Goal: Transaction & Acquisition: Purchase product/service

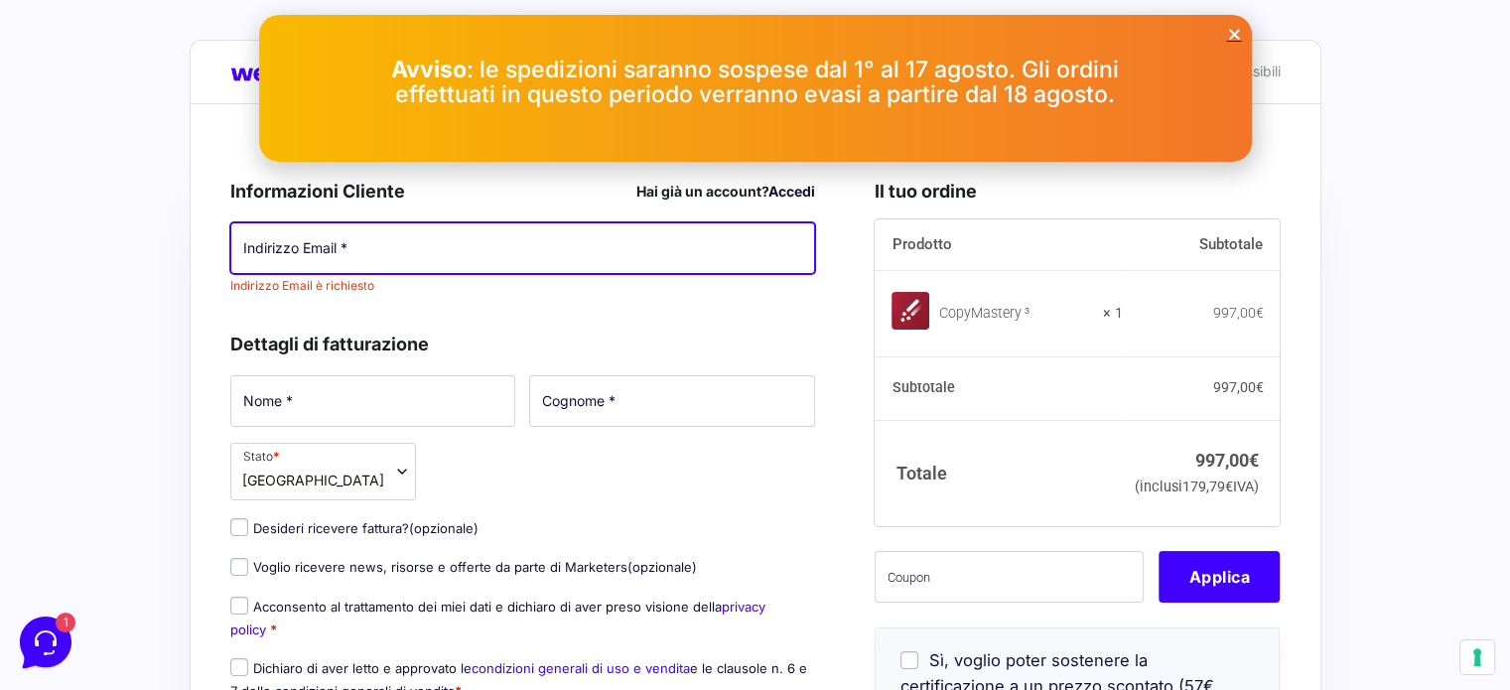
click at [344, 249] on input "Indirizzo Email *" at bounding box center [523, 248] width 586 height 52
type input "[PERSON_NAME][EMAIL_ADDRESS][PERSON_NAME][DOMAIN_NAME]"
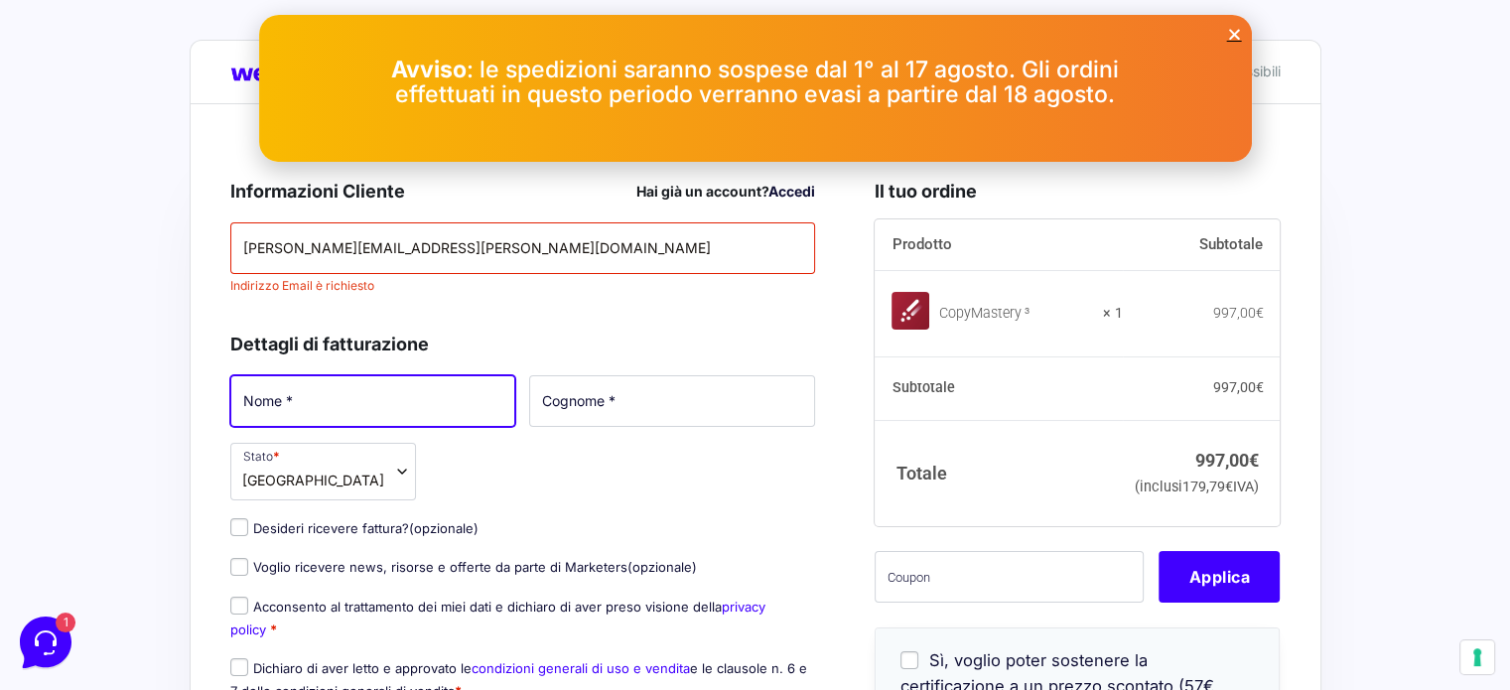
type input "[PERSON_NAME]"
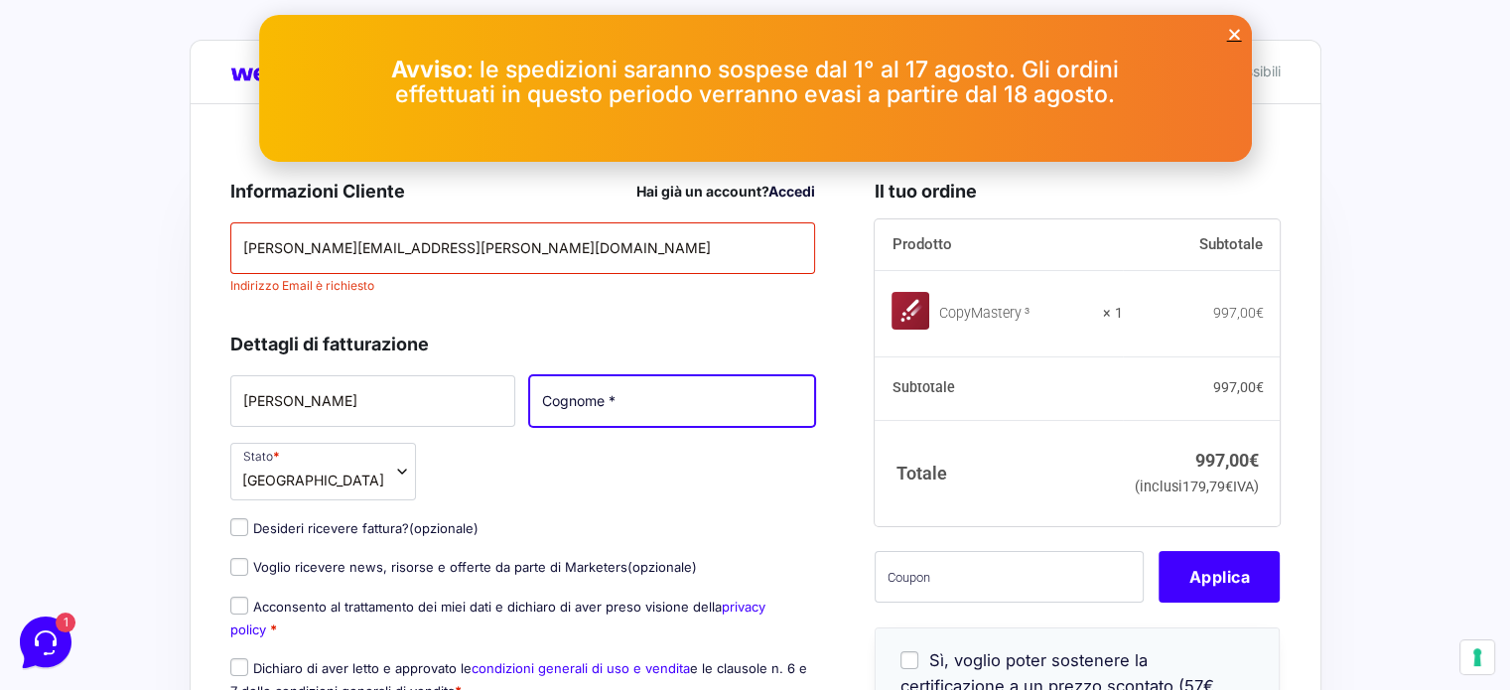
type input "Baldelli"
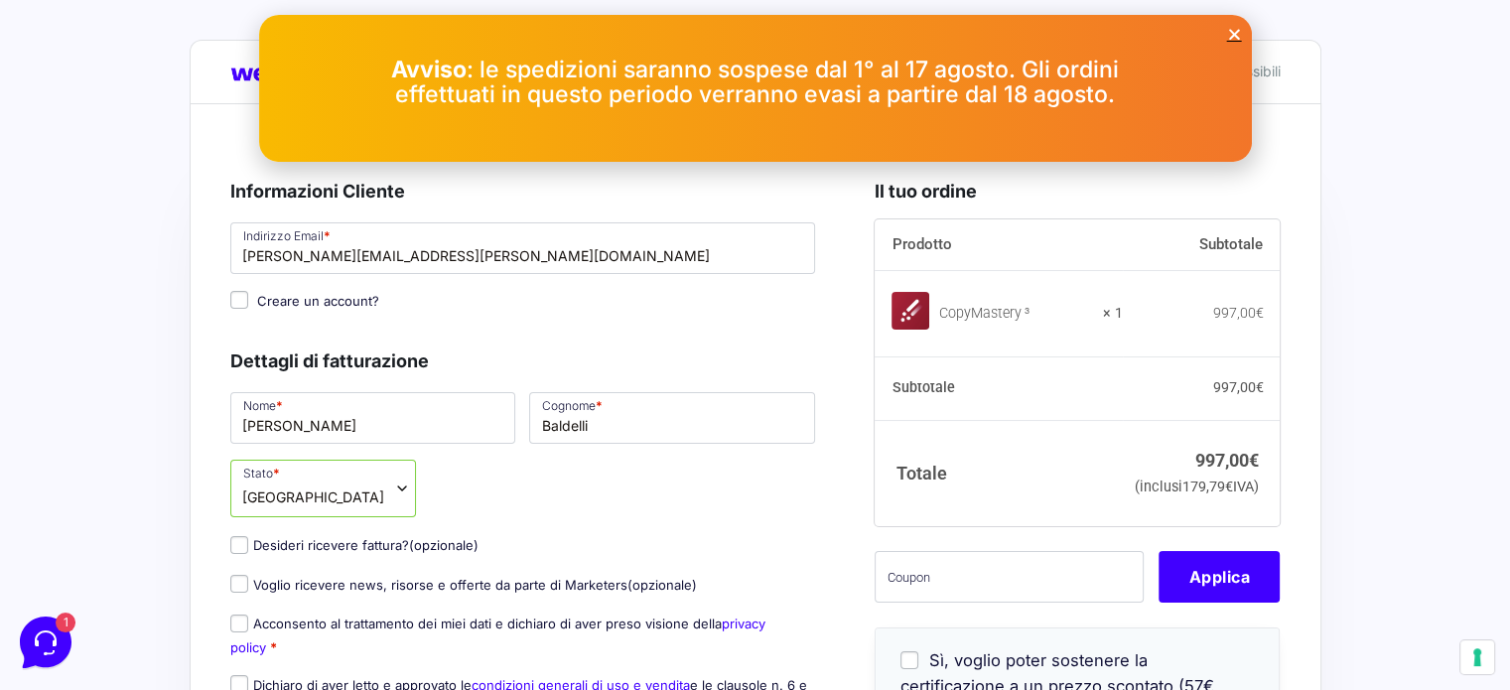
click at [1233, 33] on icon "Close" at bounding box center [1234, 34] width 15 height 15
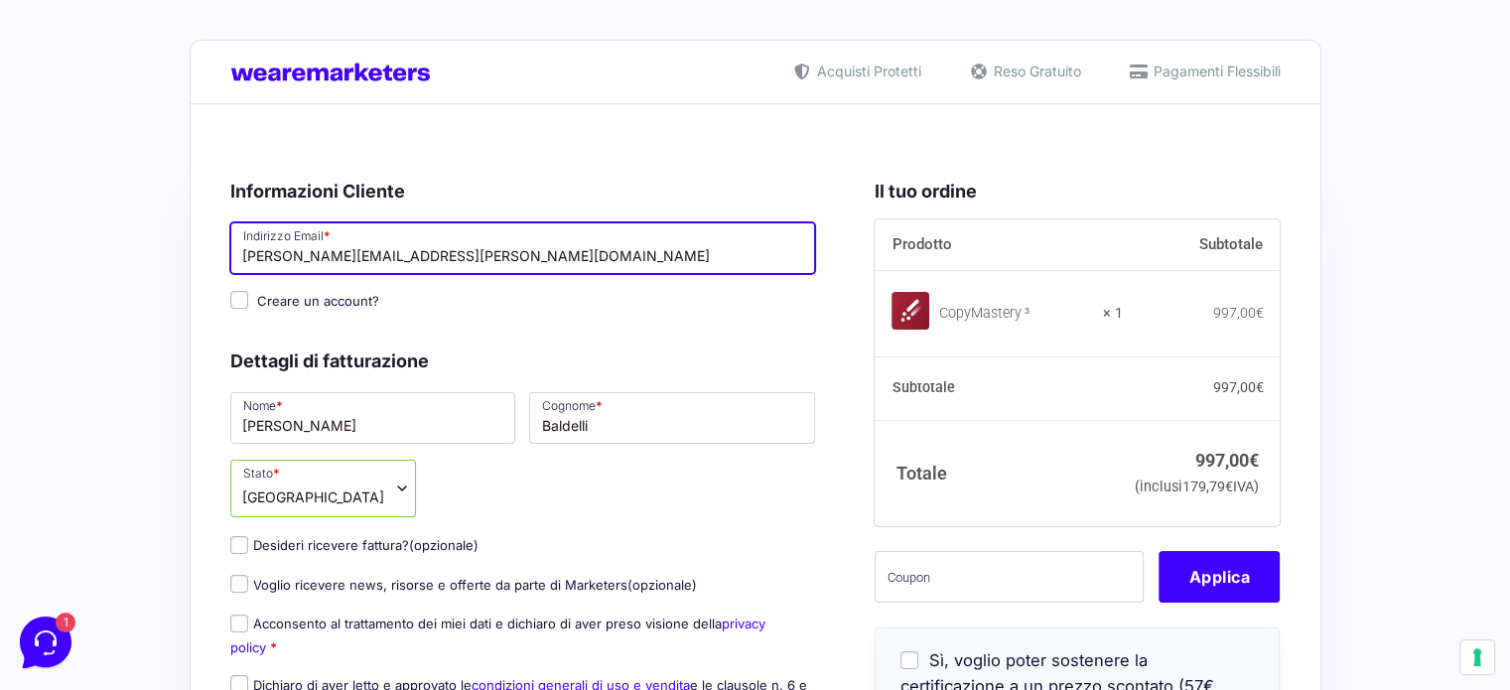
scroll to position [75, 0]
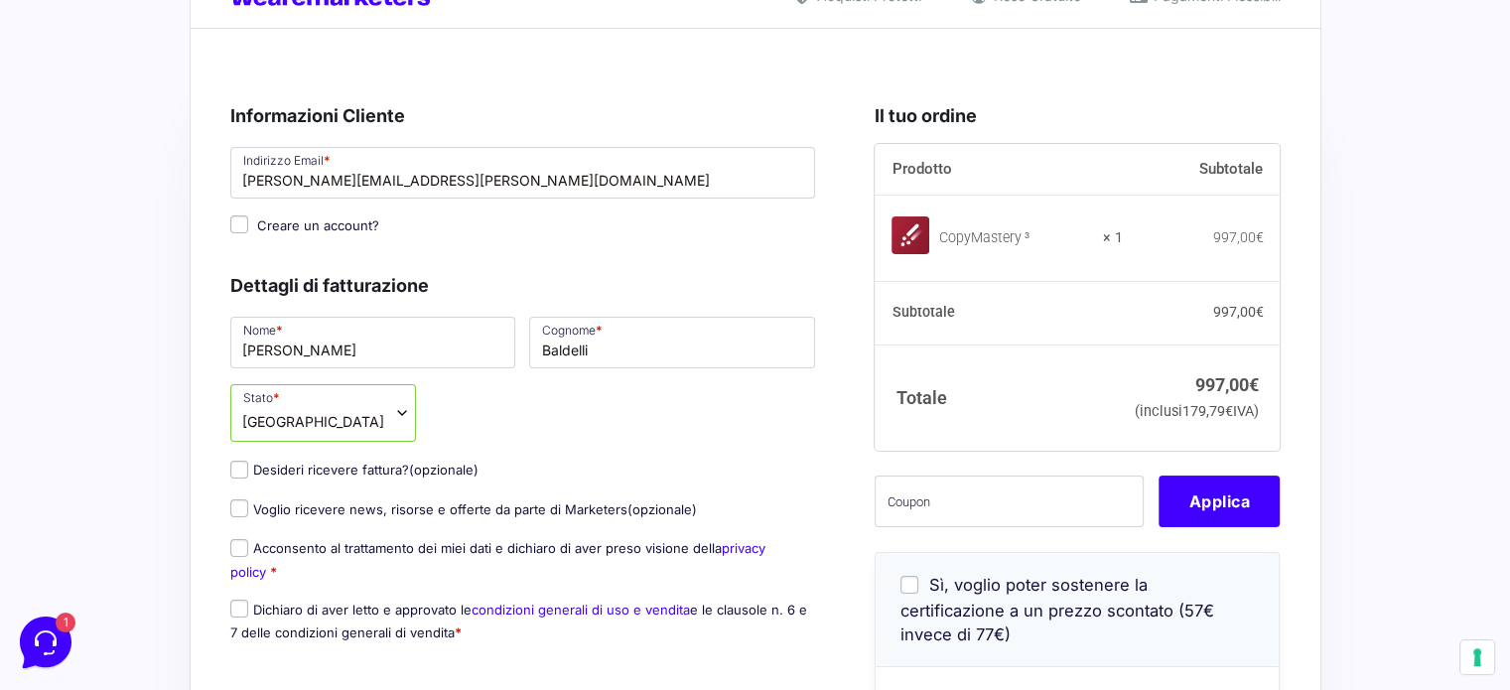
click at [235, 223] on input "Creare un account?" at bounding box center [239, 224] width 18 height 18
checkbox input "true"
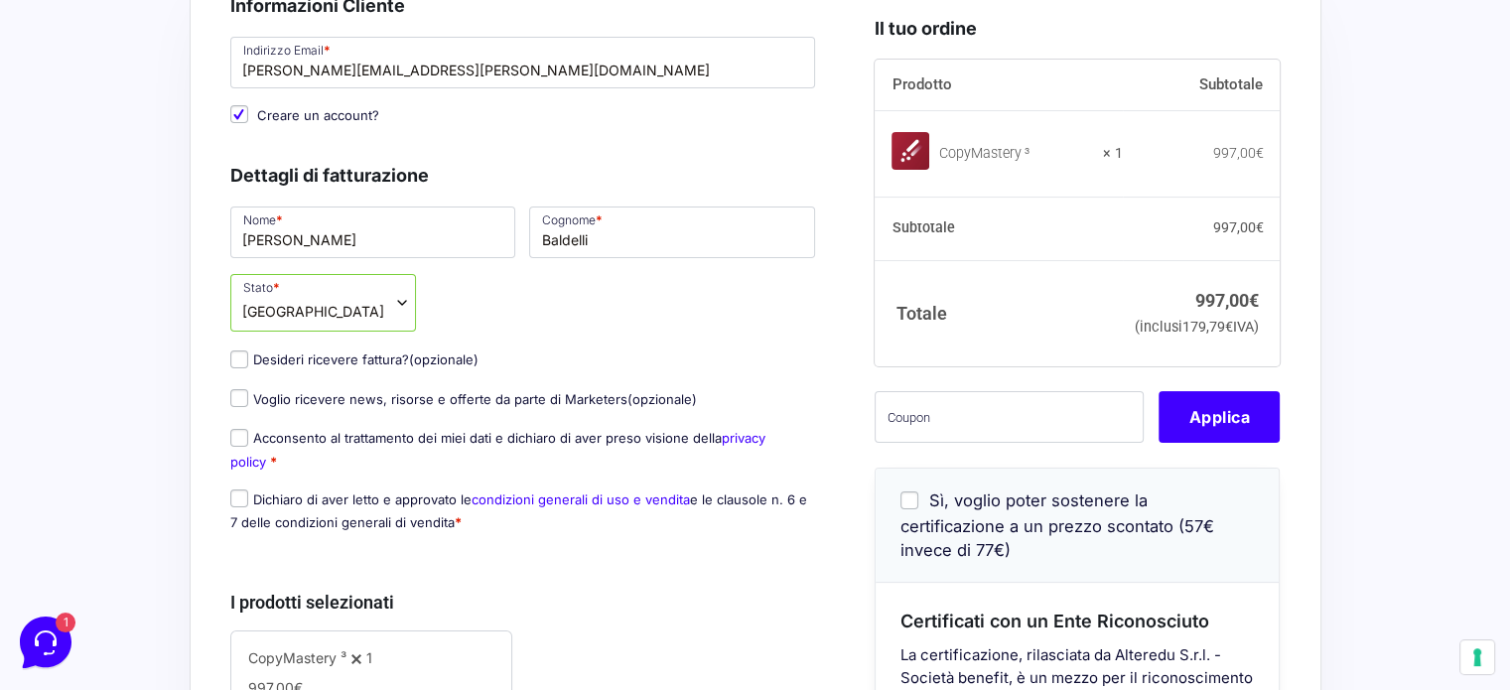
scroll to position [191, 0]
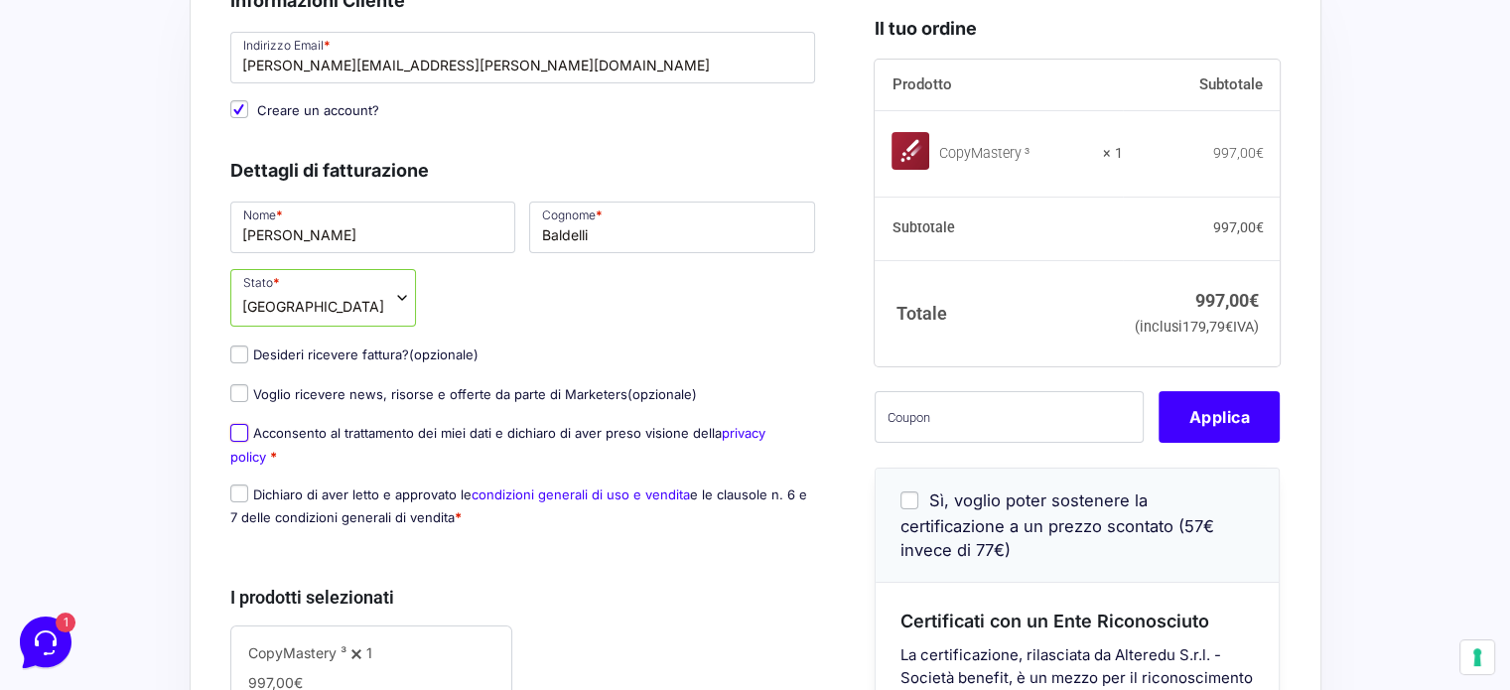
click at [243, 429] on input "Acconsento al trattamento dei miei dati e dichiaro di aver preso visione della …" at bounding box center [239, 433] width 18 height 18
checkbox input "true"
click at [239, 489] on input "Dichiaro di aver letto e approvato le condizioni generali di uso e vendita e le…" at bounding box center [239, 494] width 18 height 18
checkbox input "true"
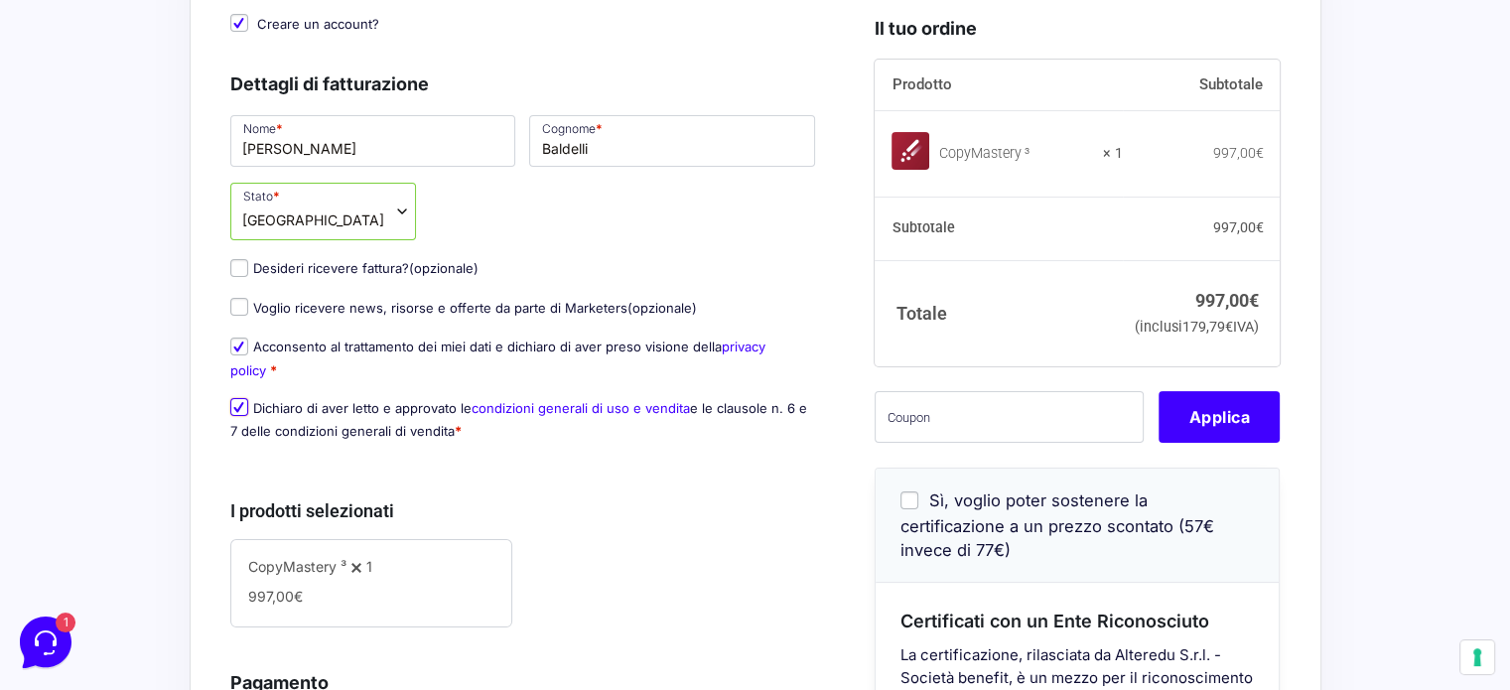
scroll to position [276, 0]
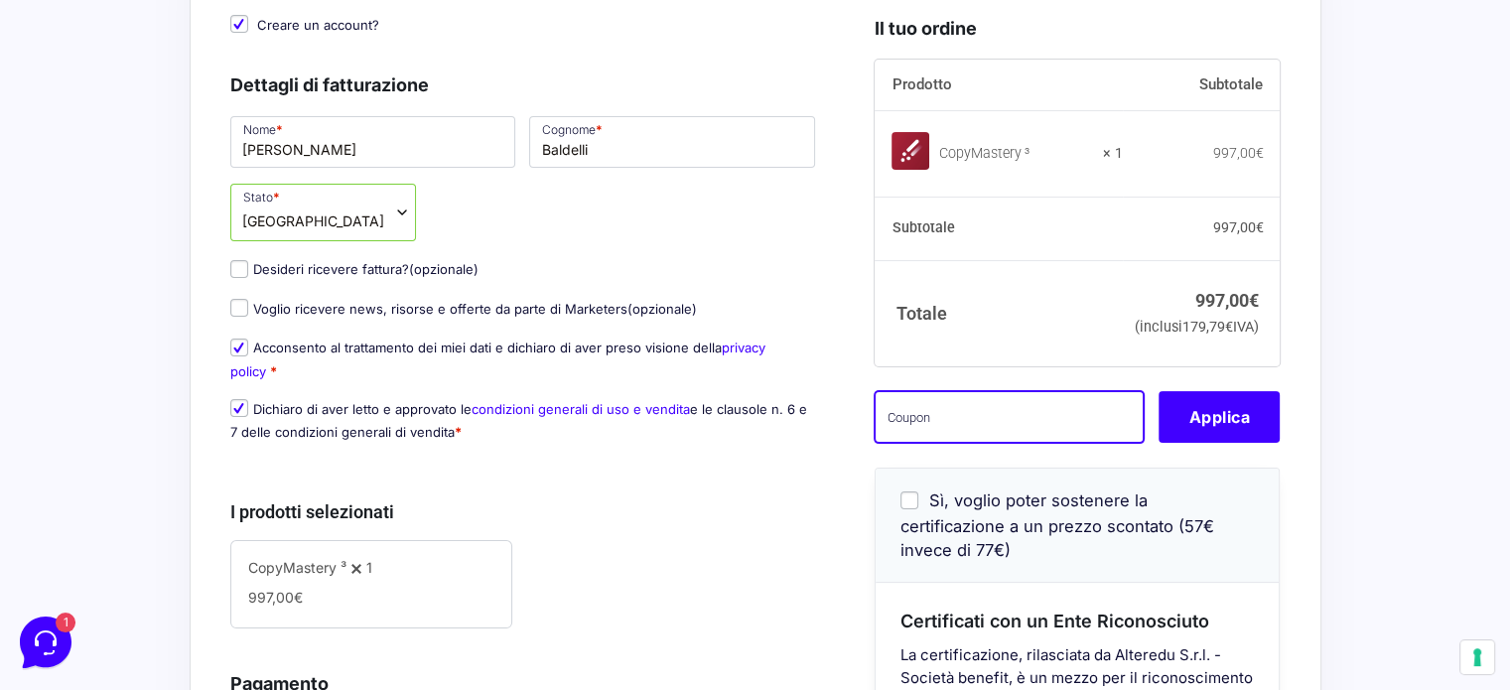
click at [947, 444] on input "text" at bounding box center [1009, 418] width 269 height 52
paste input "[PERSON_NAME].[PERSON_NAME]@outlook.itcm3wl"
type input "[PERSON_NAME].[PERSON_NAME]@outlook.itcm3wl"
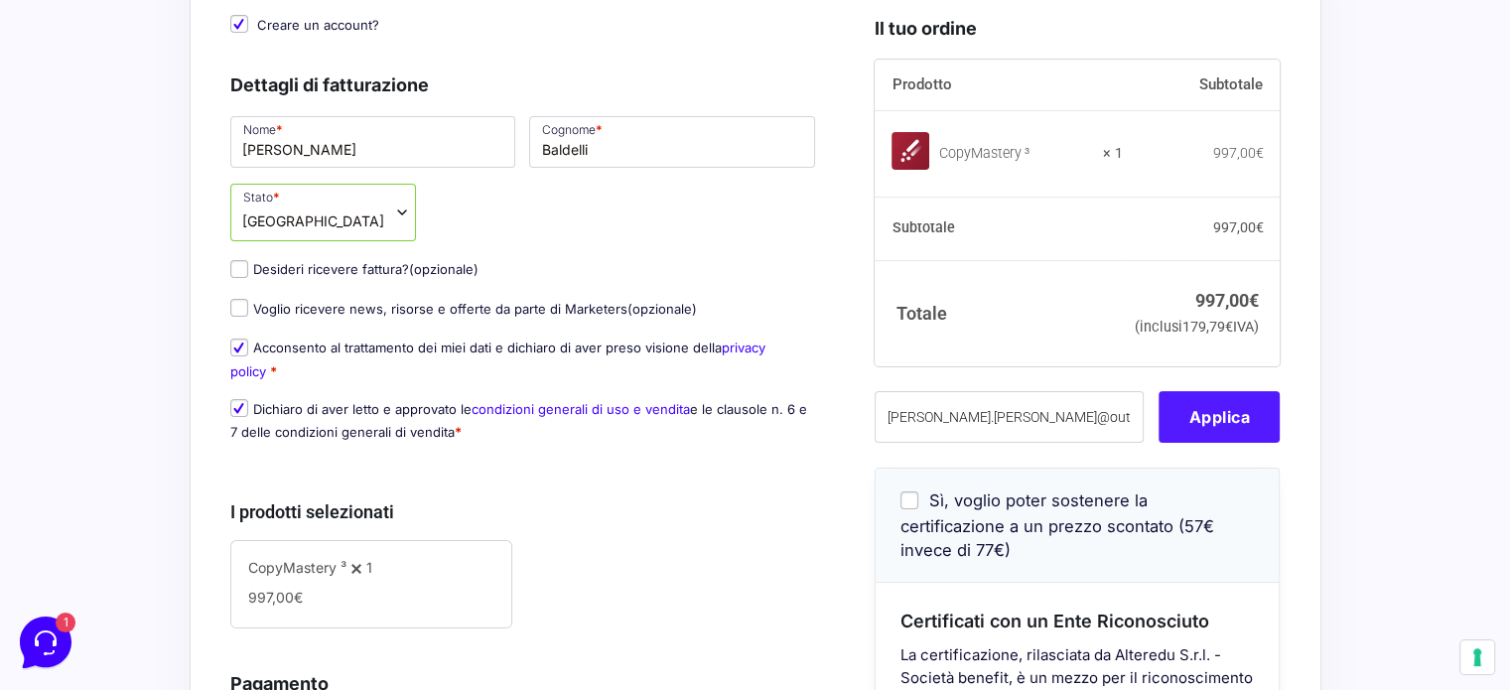
click at [1210, 444] on button "Applica" at bounding box center [1219, 418] width 121 height 52
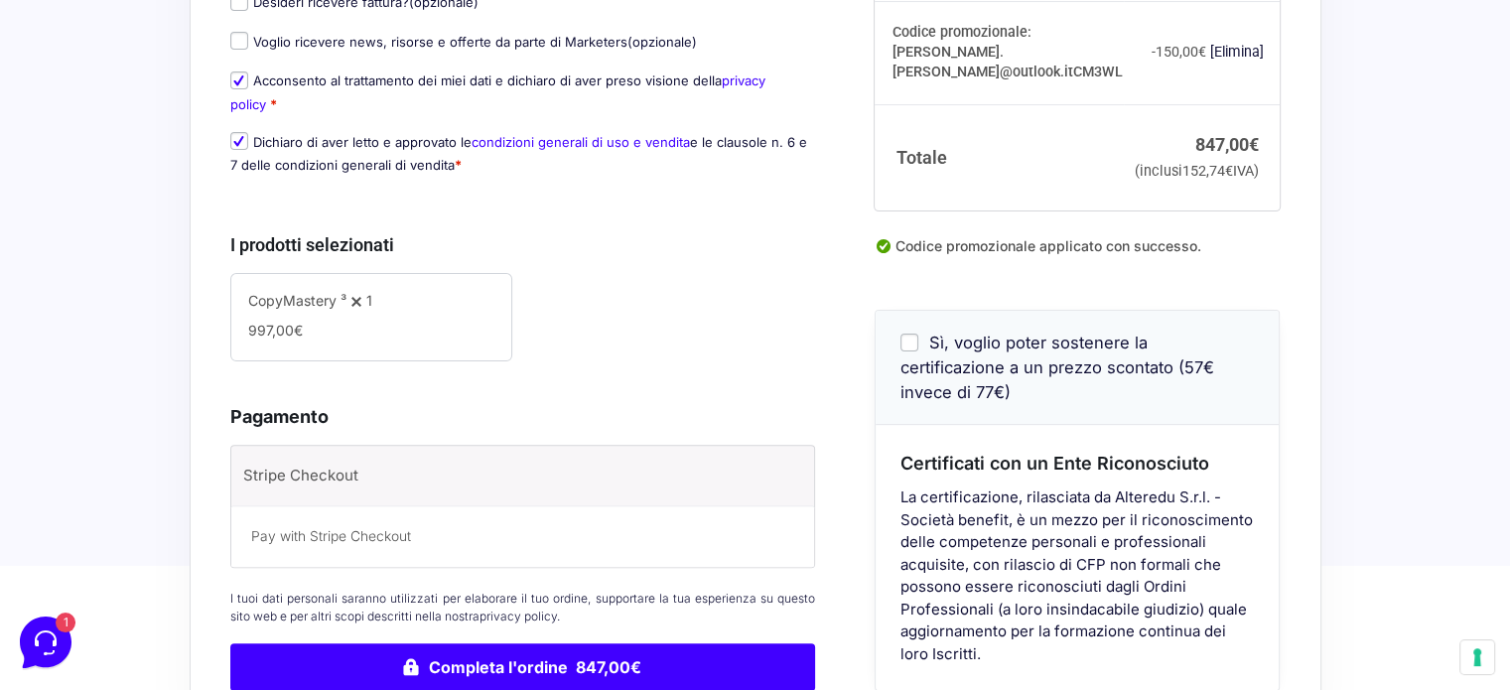
scroll to position [612, 0]
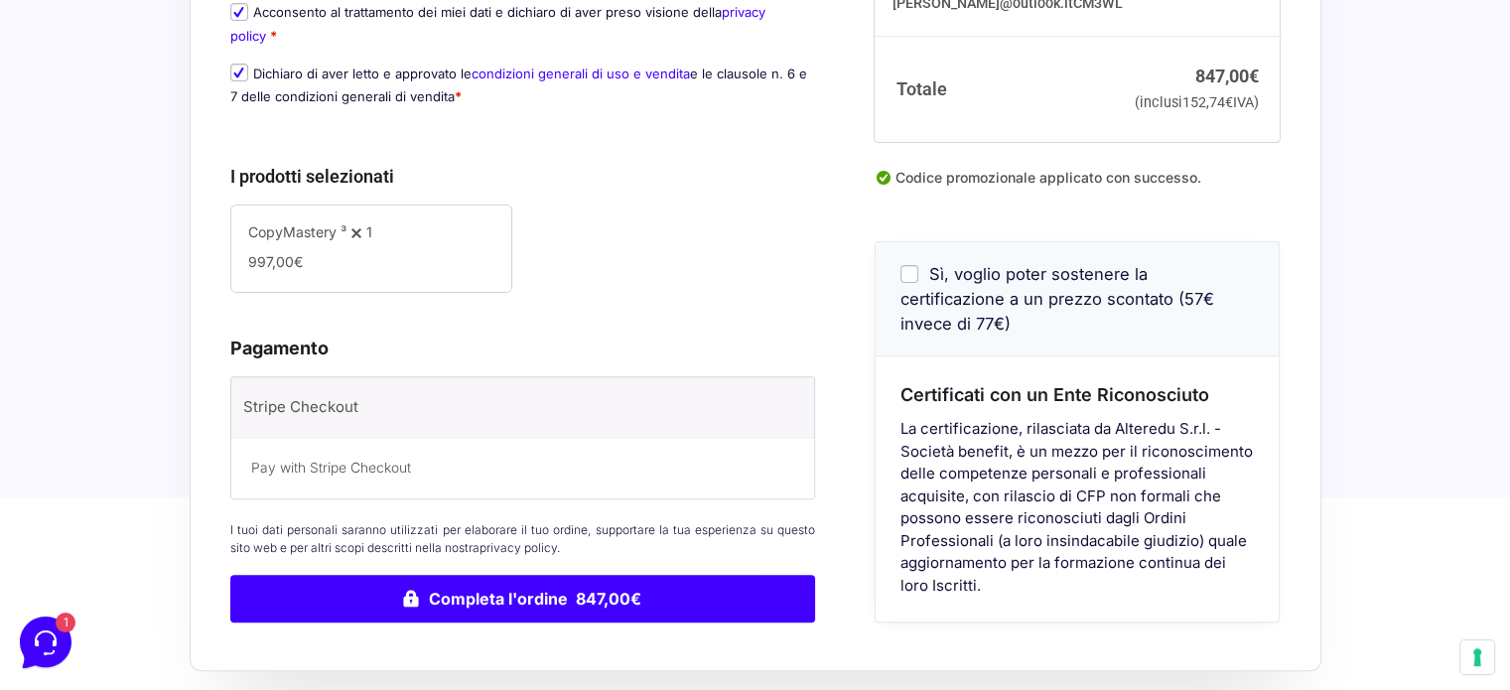
click at [914, 283] on input "Sì, voglio poter sostenere la certificazione a un prezzo scontato (57€ invece d…" at bounding box center [910, 274] width 18 height 18
checkbox input "true"
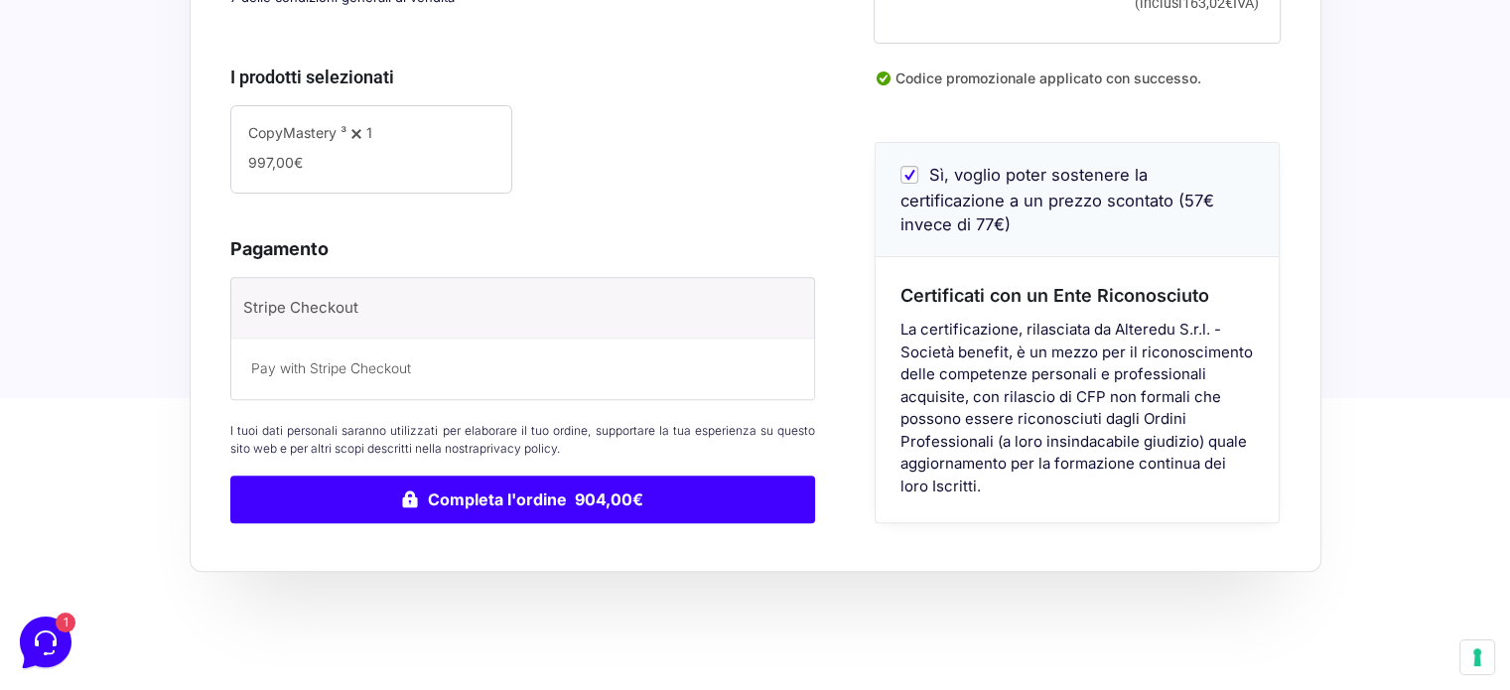
scroll to position [733, 0]
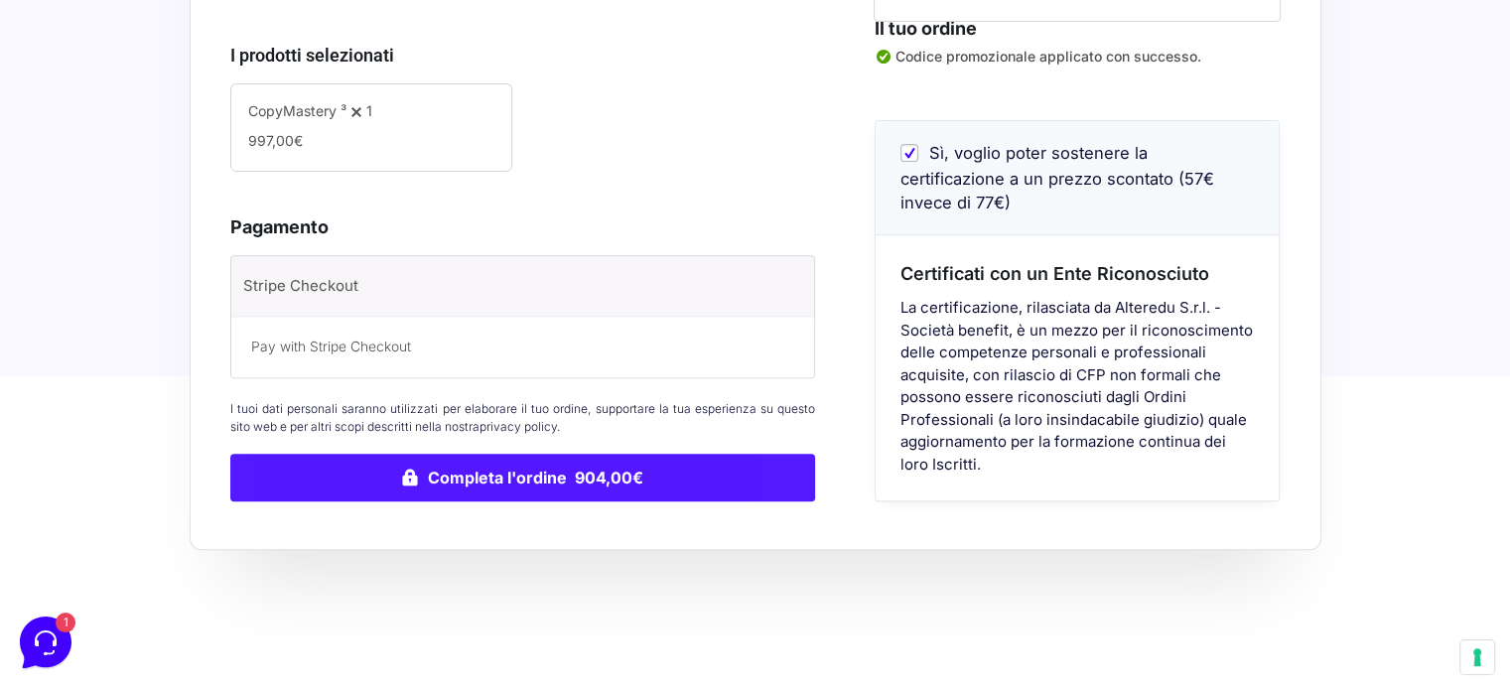
click at [619, 465] on button "Completa l'ordine 904,00€" at bounding box center [523, 478] width 586 height 48
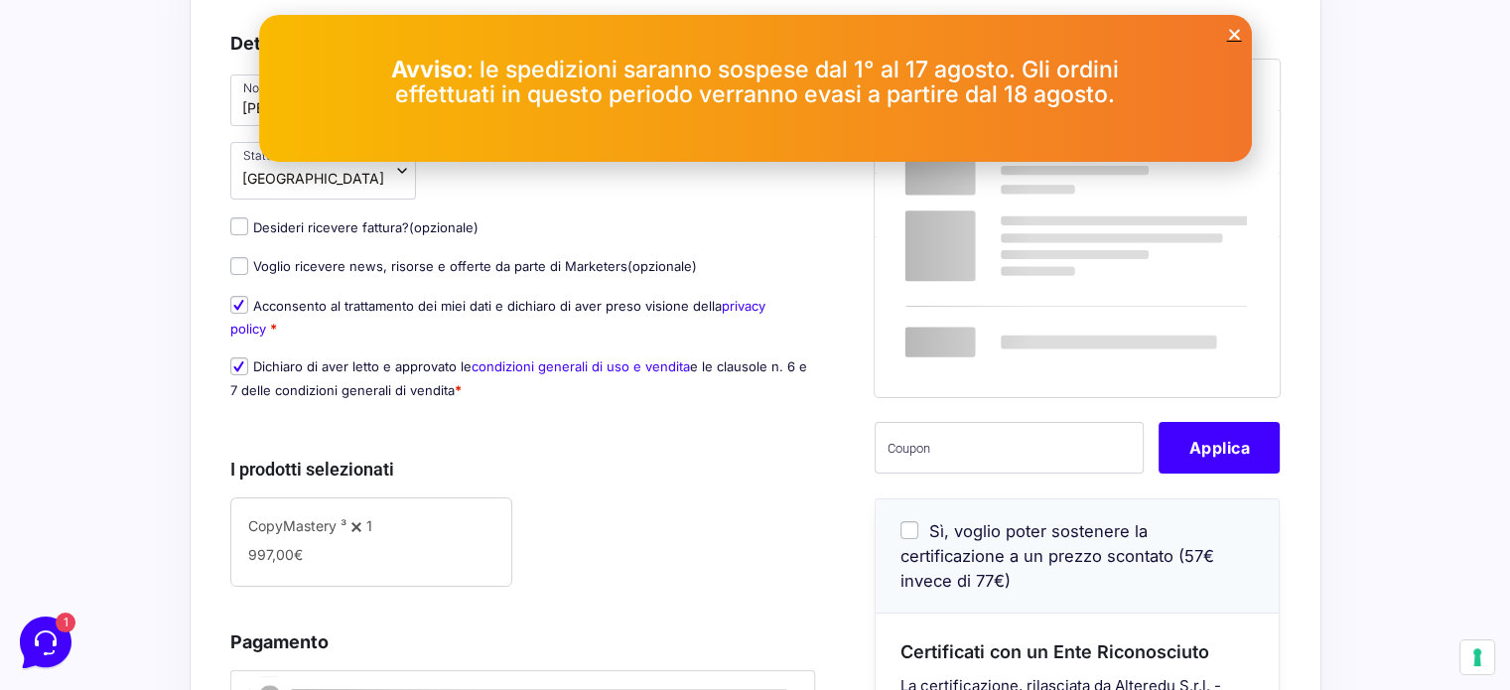
scroll to position [375, 0]
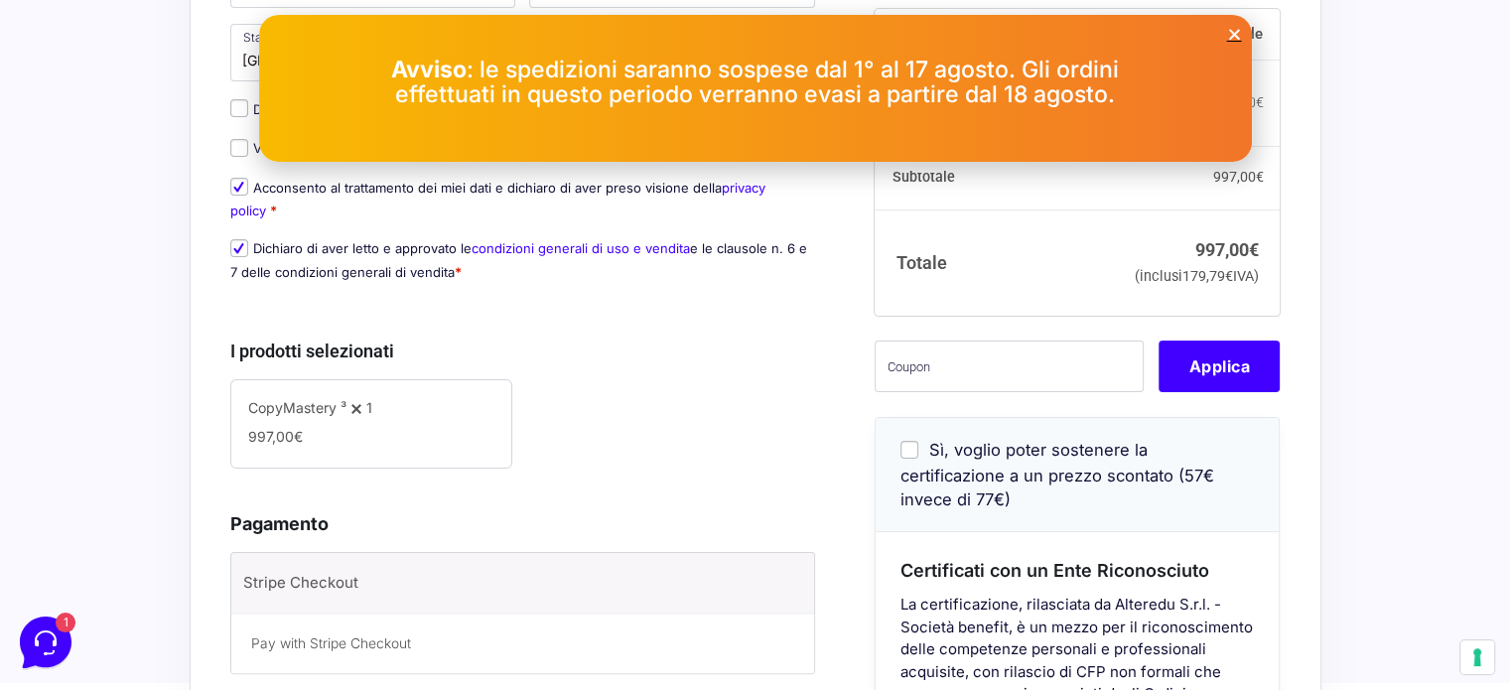
click at [914, 451] on input "Sì, voglio poter sostenere la certificazione a un prezzo scontato (57€ invece d…" at bounding box center [910, 449] width 18 height 18
checkbox input "true"
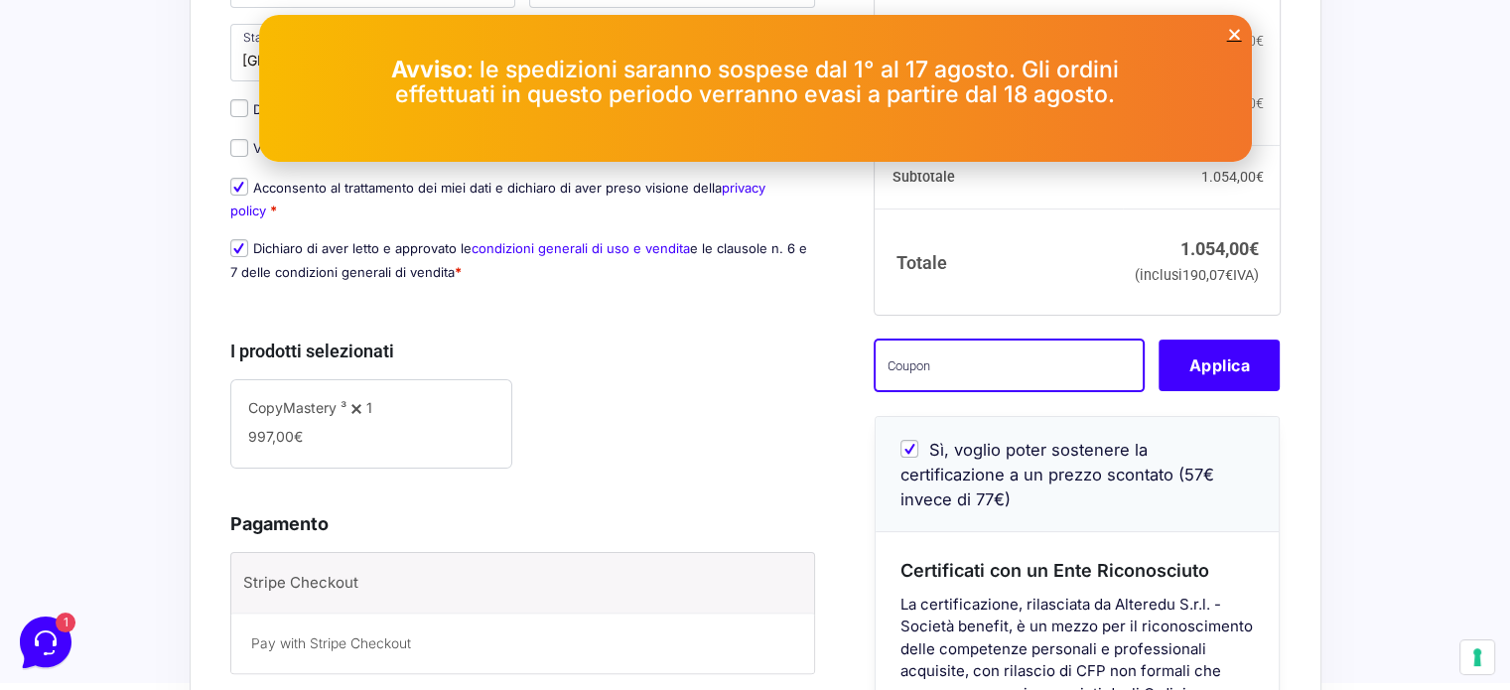
click at [922, 374] on input "text" at bounding box center [1009, 367] width 269 height 52
click at [1231, 34] on icon "Close" at bounding box center [1234, 34] width 15 height 15
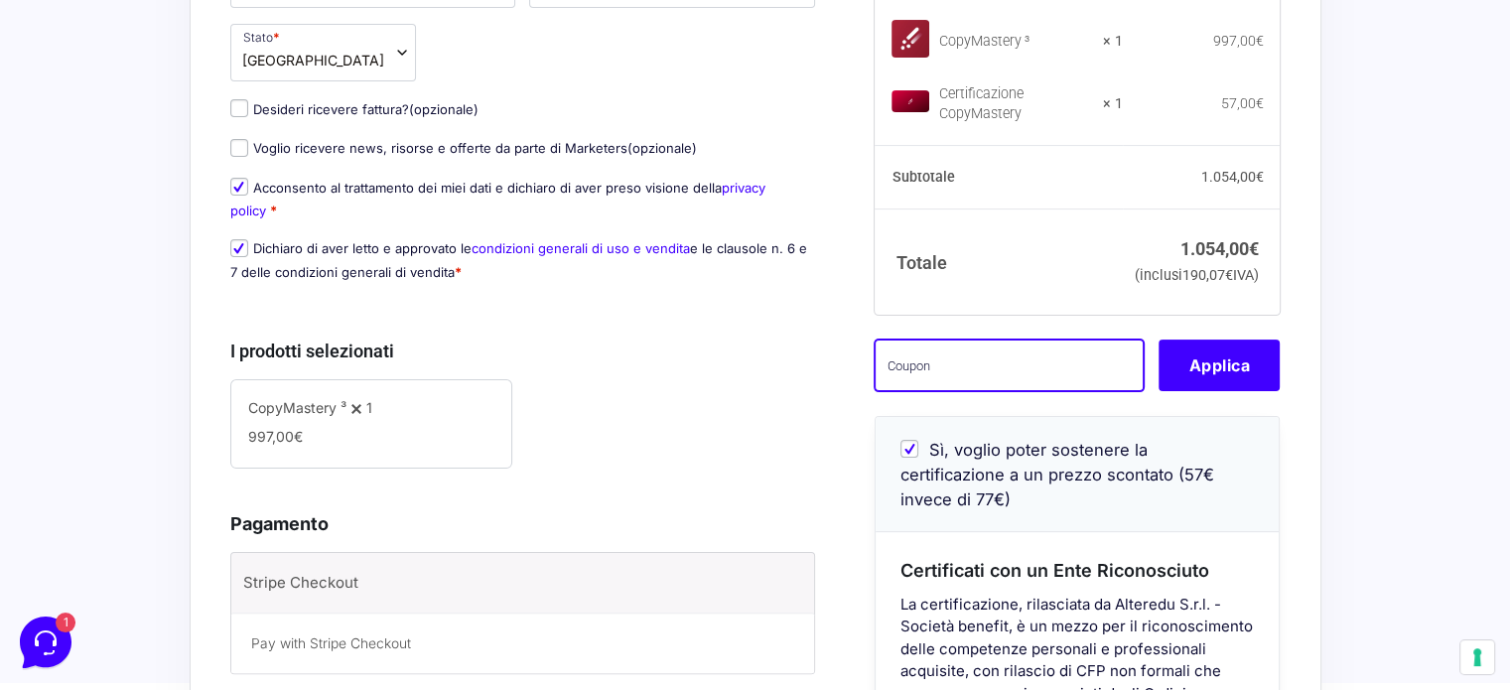
click at [929, 367] on input "text" at bounding box center [1009, 367] width 269 height 52
paste input "[PERSON_NAME].[PERSON_NAME]@outlook.itcm3wl"
type input "[PERSON_NAME].[PERSON_NAME]@outlook.itcm3wl"
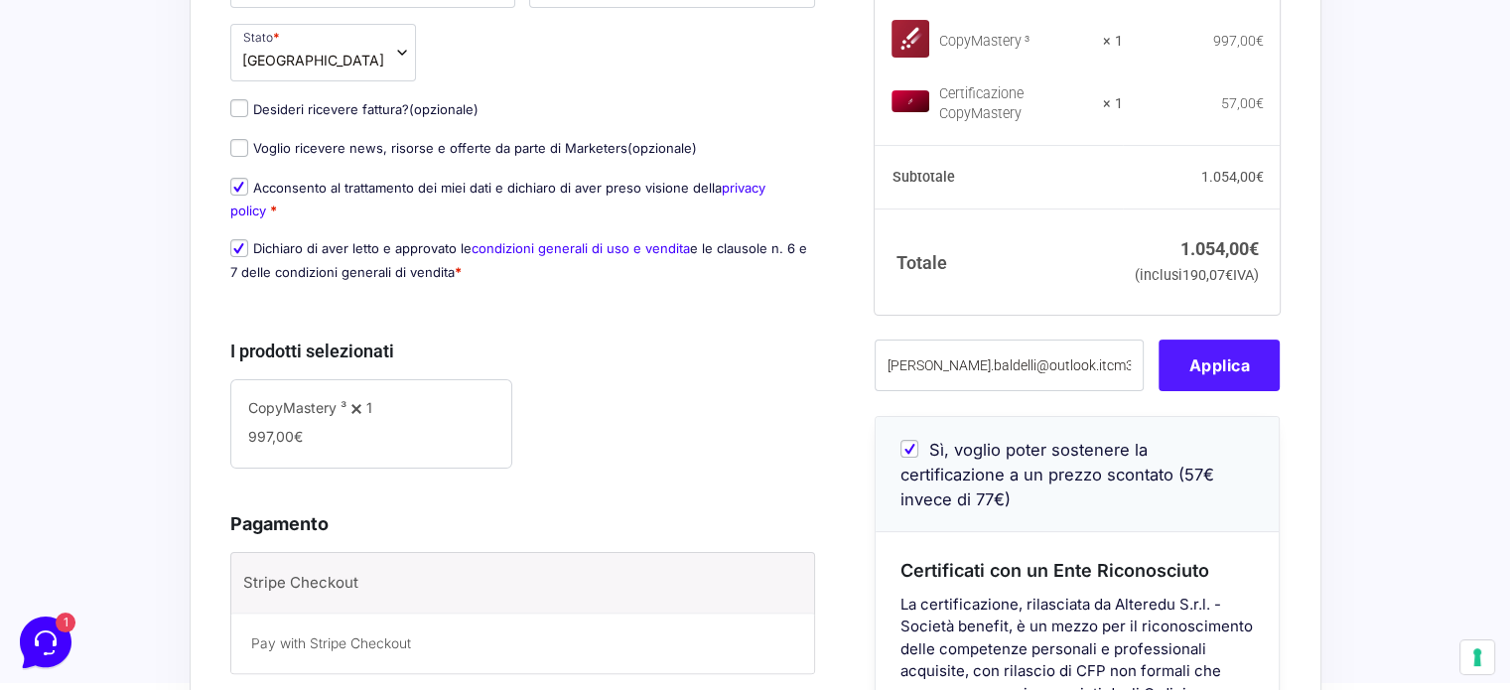
click at [1249, 373] on button "Applica" at bounding box center [1219, 367] width 121 height 52
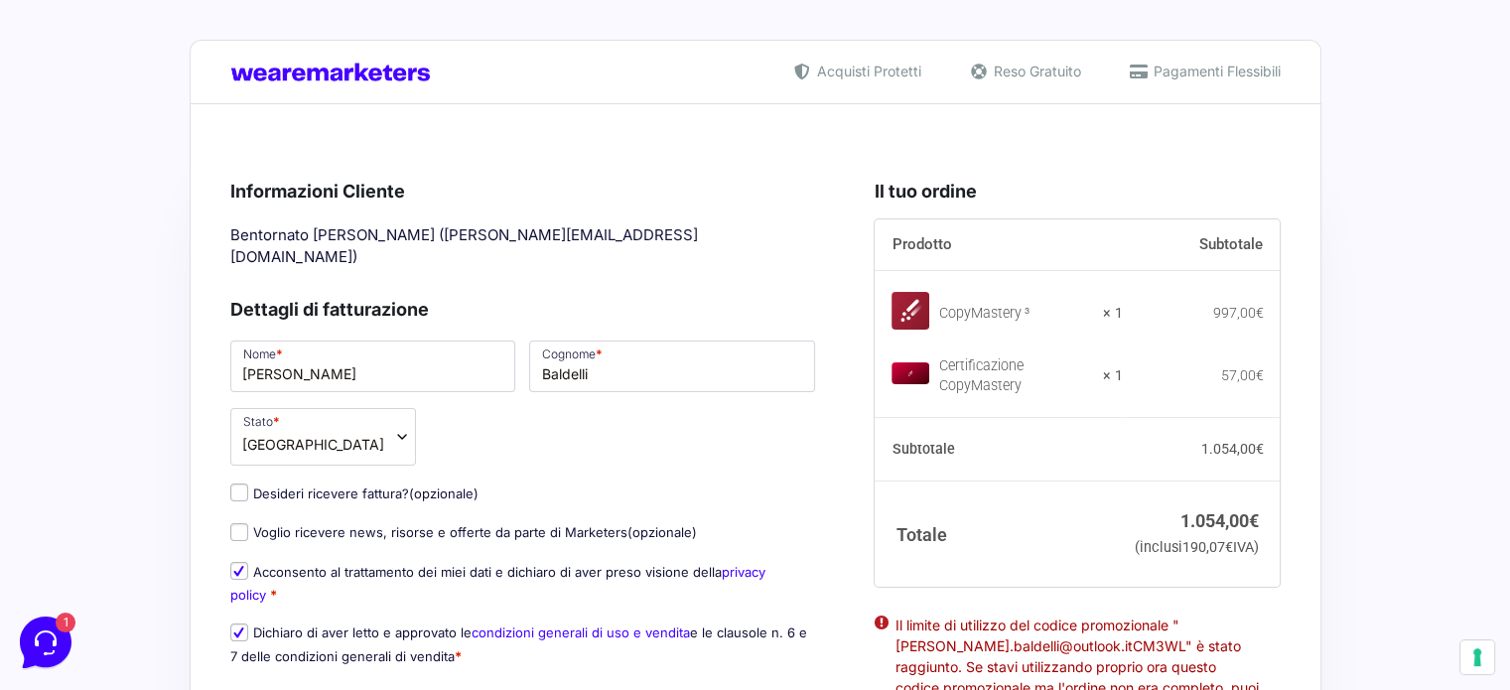
click at [377, 69] on img at bounding box center [335, 72] width 211 height 19
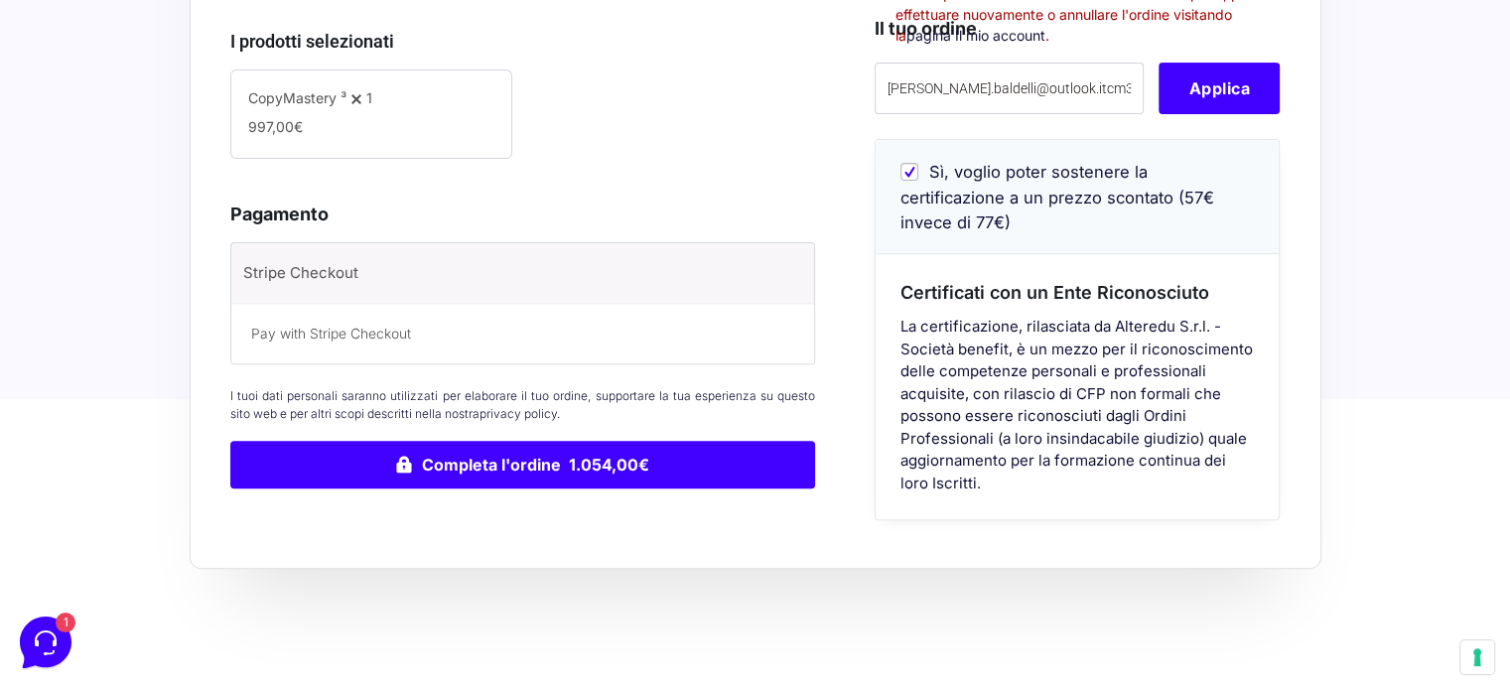
scroll to position [400, 0]
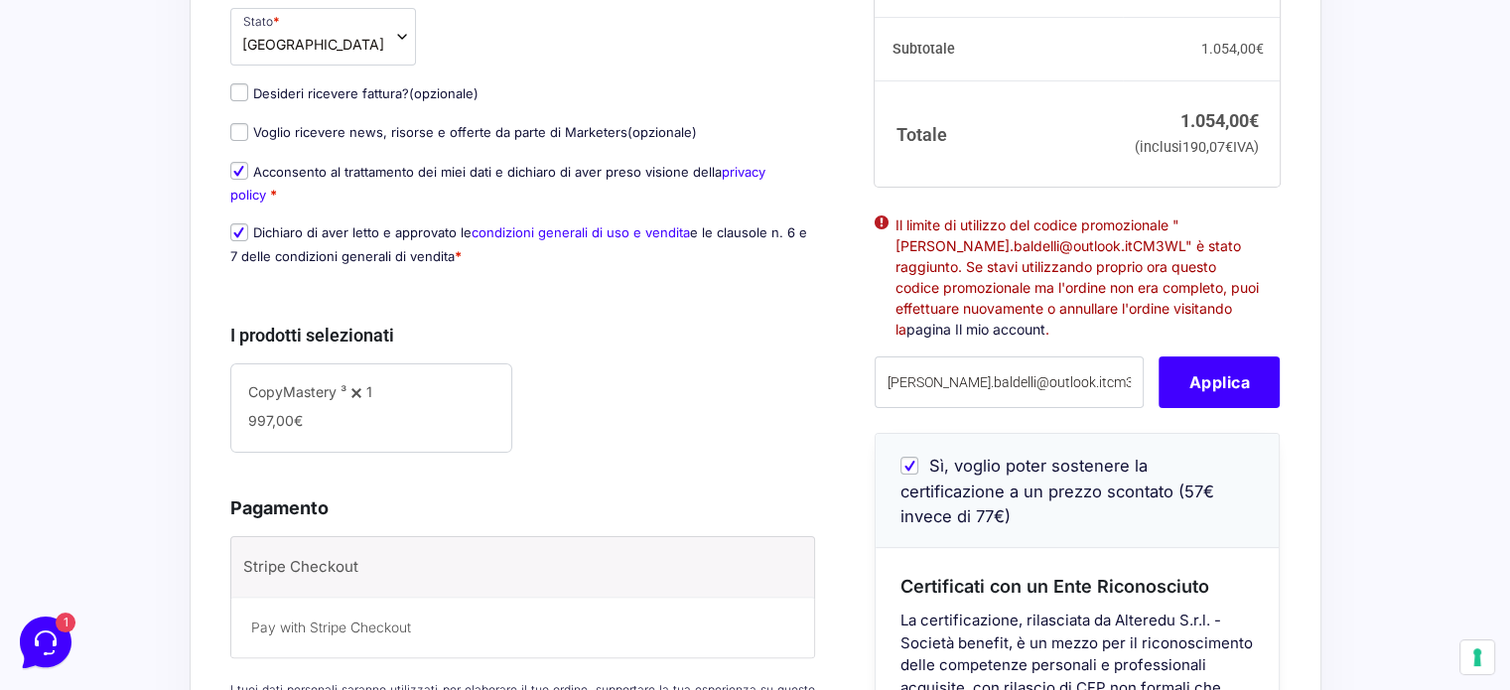
click at [1057, 296] on li "Il limite di utilizzo del codice promozionale "angela.baldelli@outlook.itCM3WL"…" at bounding box center [1077, 276] width 363 height 125
click at [984, 338] on link "pagina Il mio account" at bounding box center [976, 329] width 139 height 17
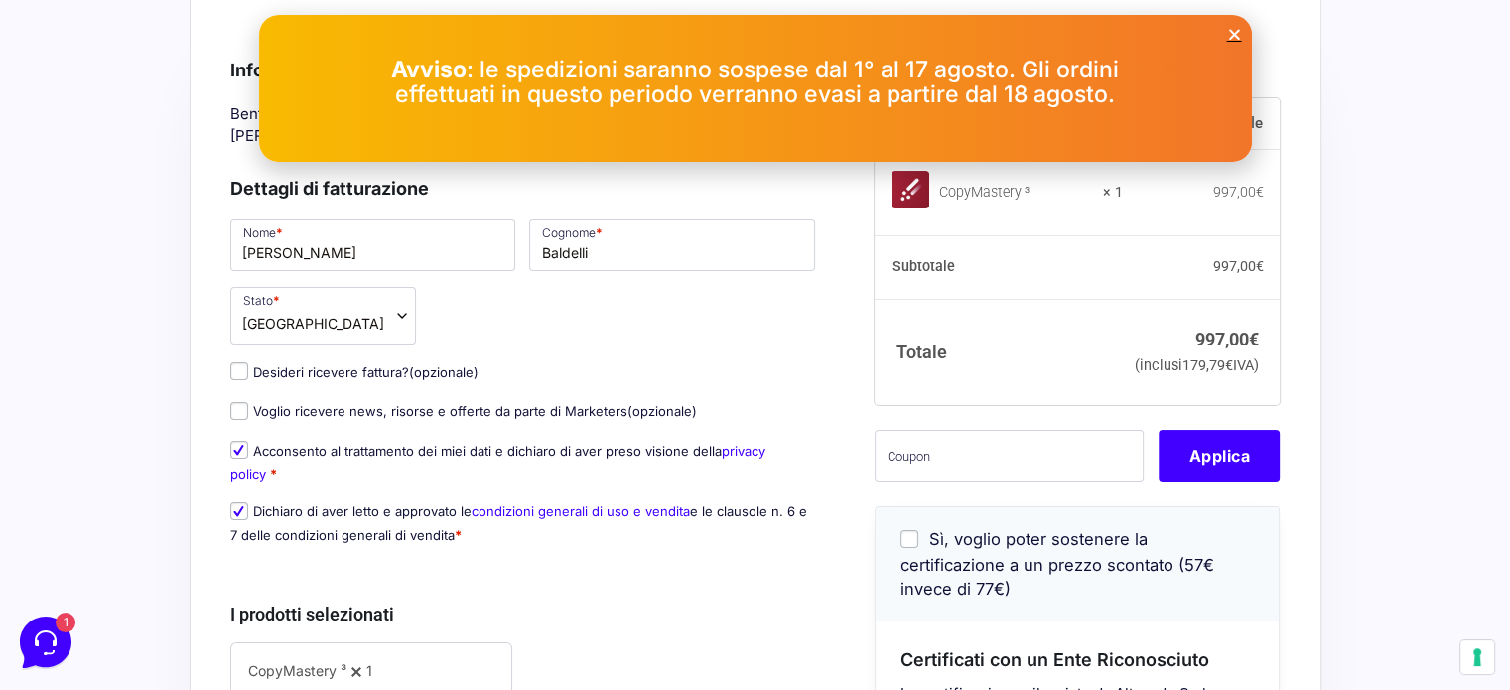
click at [1230, 31] on icon "Close" at bounding box center [1234, 34] width 15 height 15
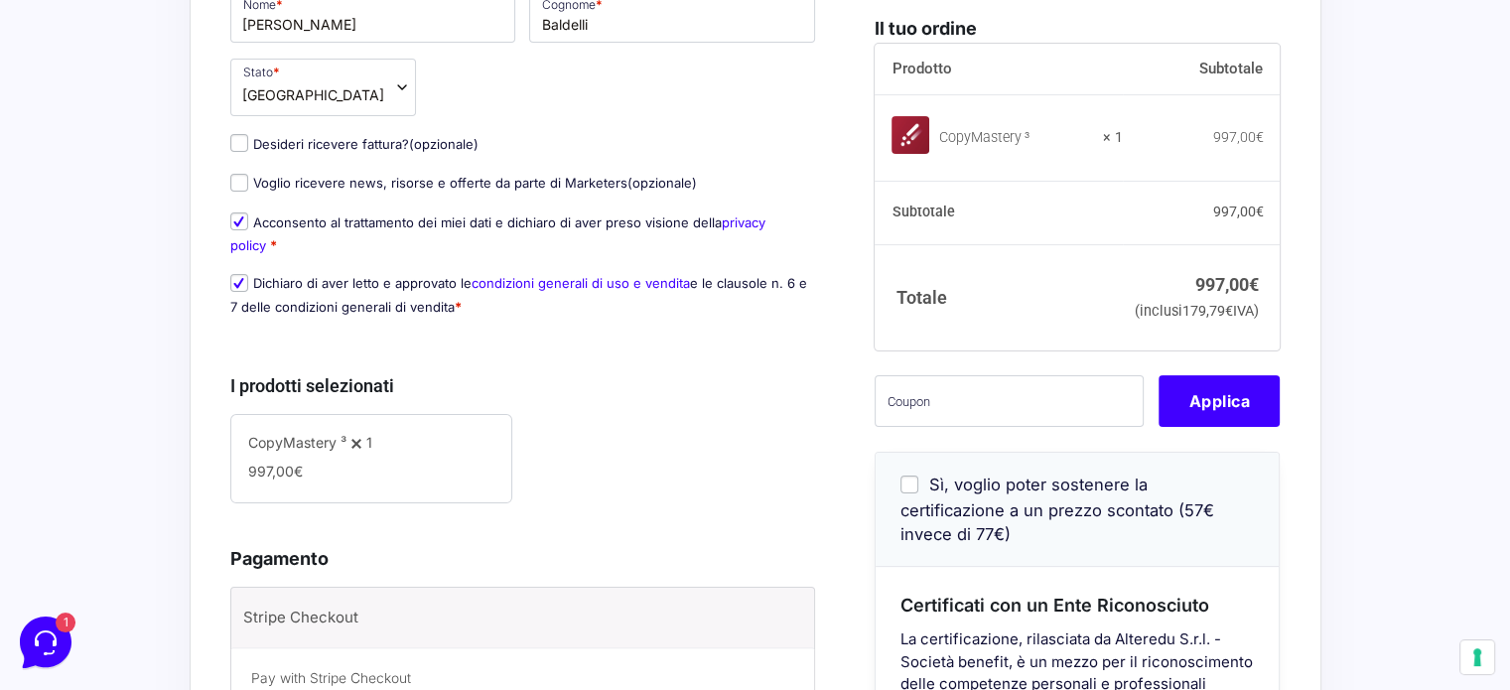
scroll to position [350, 0]
click at [903, 485] on input "Sì, voglio poter sostenere la certificazione a un prezzo scontato (57€ invece d…" at bounding box center [910, 484] width 18 height 18
checkbox input "true"
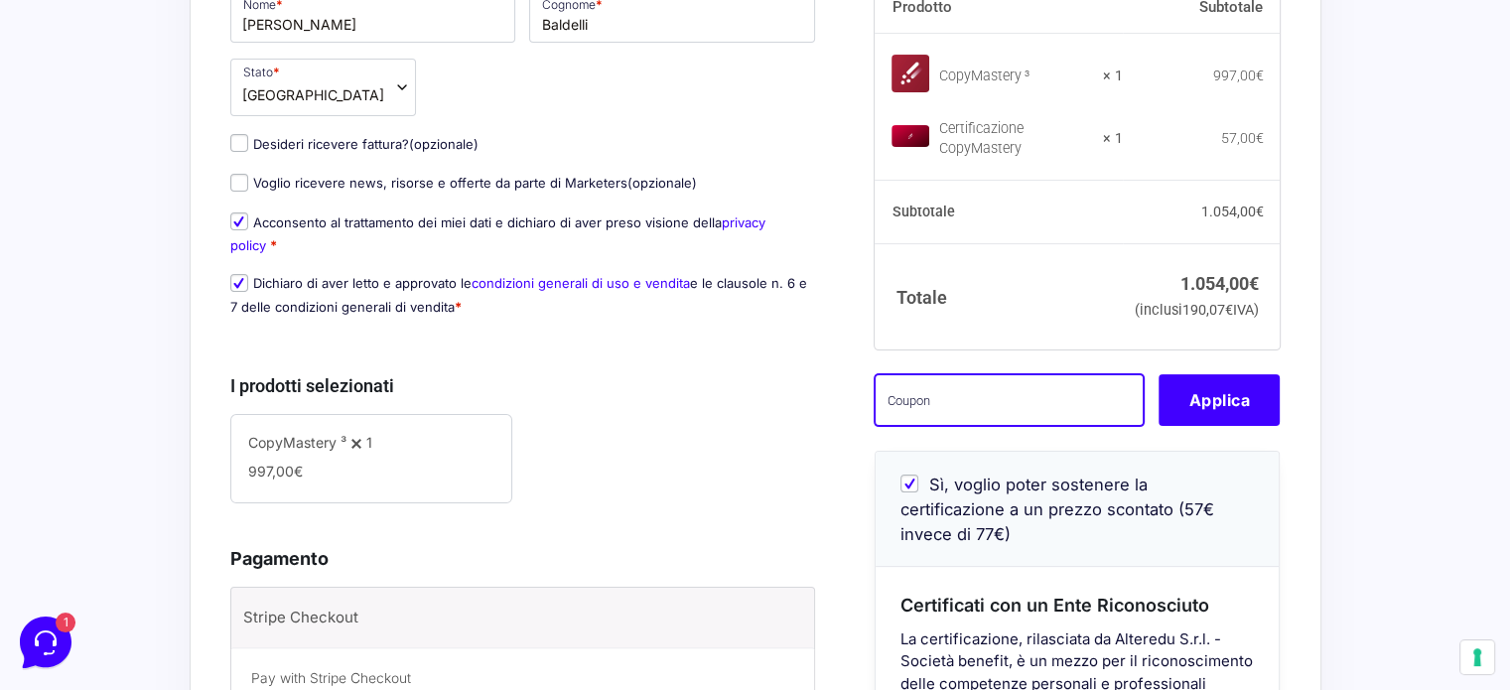
click at [933, 400] on input "text" at bounding box center [1009, 401] width 269 height 52
paste input "9"
type input "9"
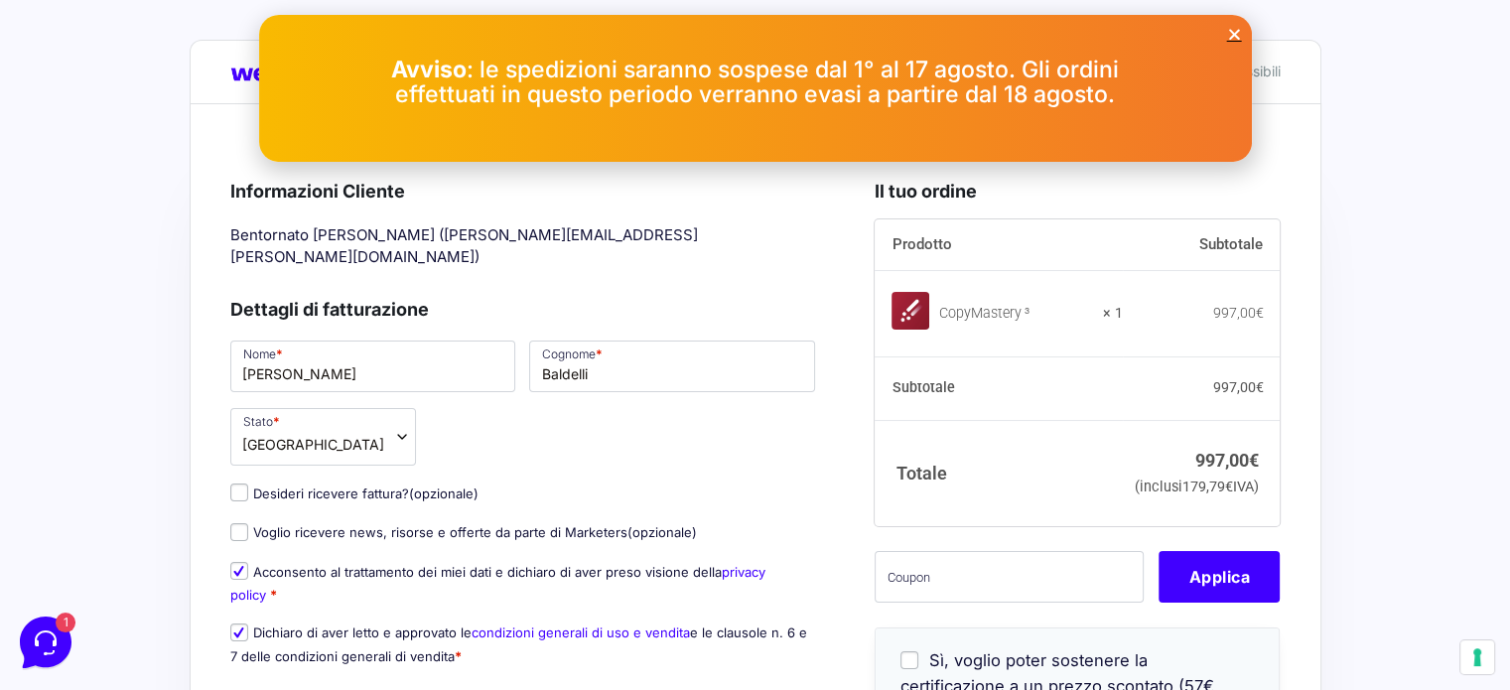
click at [1236, 31] on icon "Close" at bounding box center [1234, 34] width 15 height 15
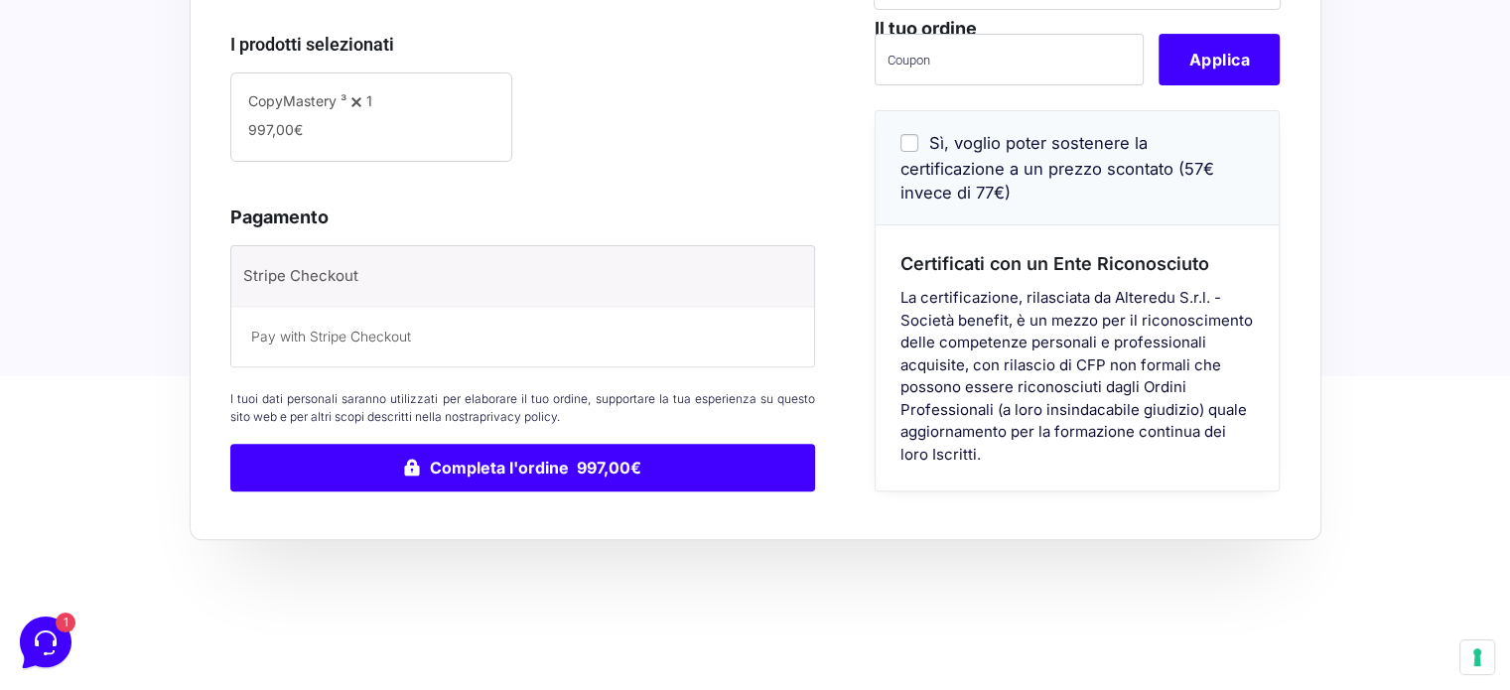
scroll to position [690, 0]
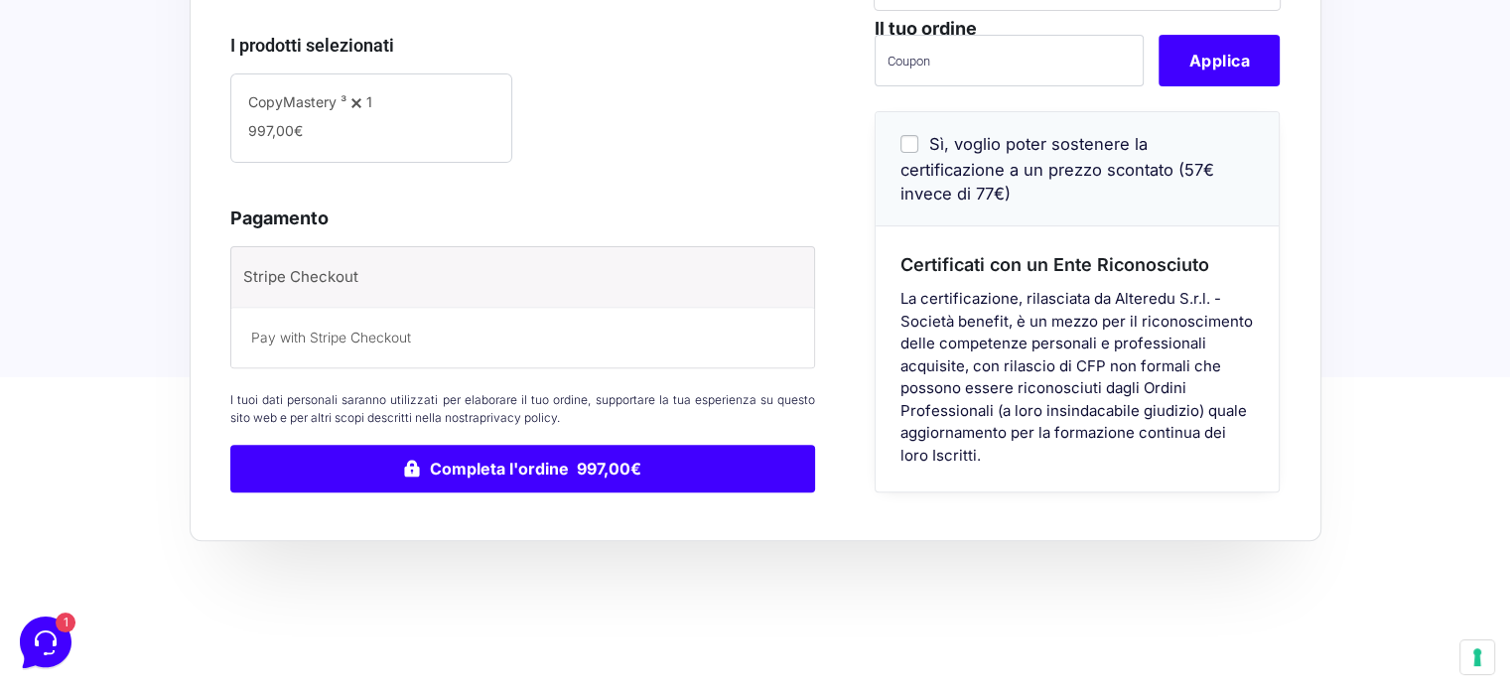
click at [295, 262] on label "Stripe Checkout" at bounding box center [494, 277] width 503 height 30
click at [0, 0] on input "Stripe Checkout" at bounding box center [0, 0] width 0 height 0
click at [310, 328] on p "Pay with Stripe Checkout" at bounding box center [523, 338] width 544 height 21
click at [346, 265] on label "Stripe Checkout" at bounding box center [494, 277] width 503 height 30
click at [0, 0] on input "Stripe Checkout" at bounding box center [0, 0] width 0 height 0
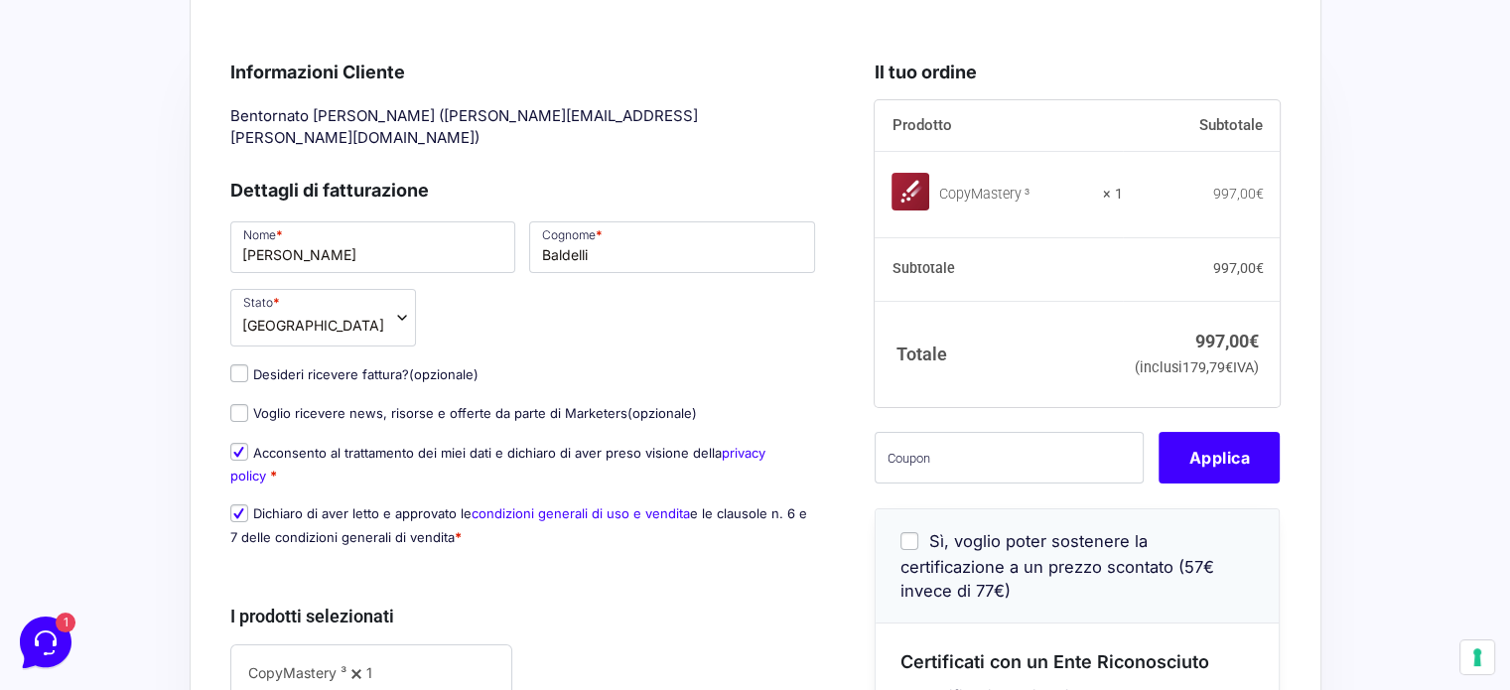
scroll to position [236, 0]
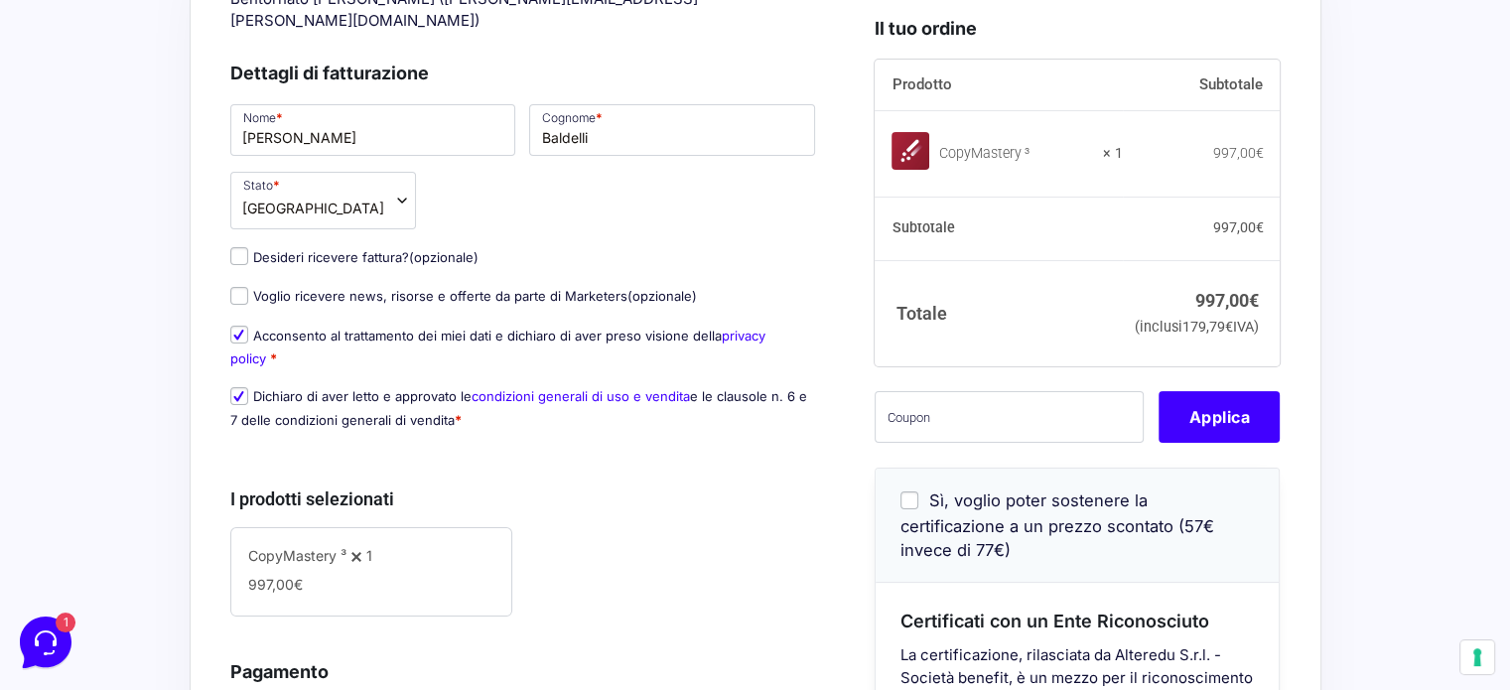
click at [910, 509] on input "Sì, voglio poter sostenere la certificazione a un prezzo scontato (57€ invece d…" at bounding box center [910, 501] width 18 height 18
checkbox input "true"
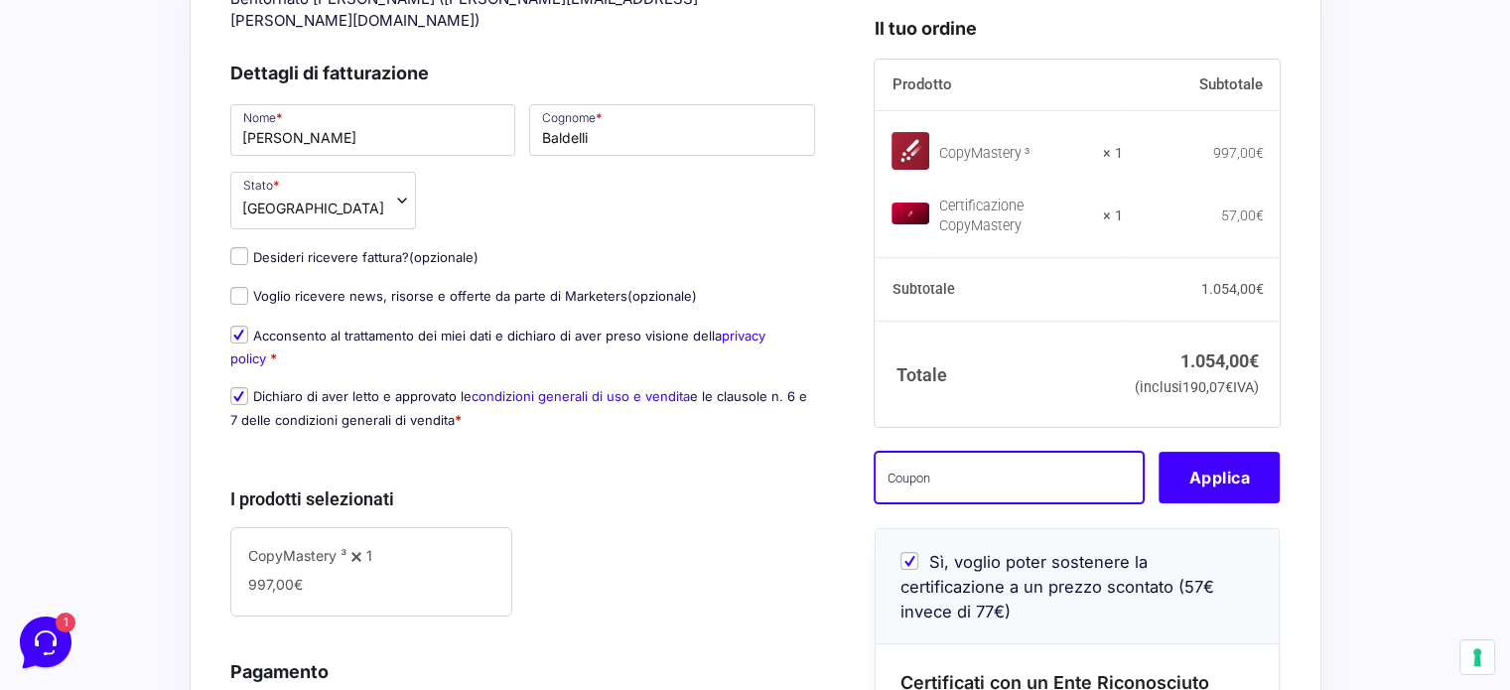
click at [953, 504] on input "text" at bounding box center [1009, 479] width 269 height 52
paste input "[PERSON_NAME].[PERSON_NAME]@outlook.itcm3wl"
type input "[PERSON_NAME].[PERSON_NAME]@outlook.itcm3wl"
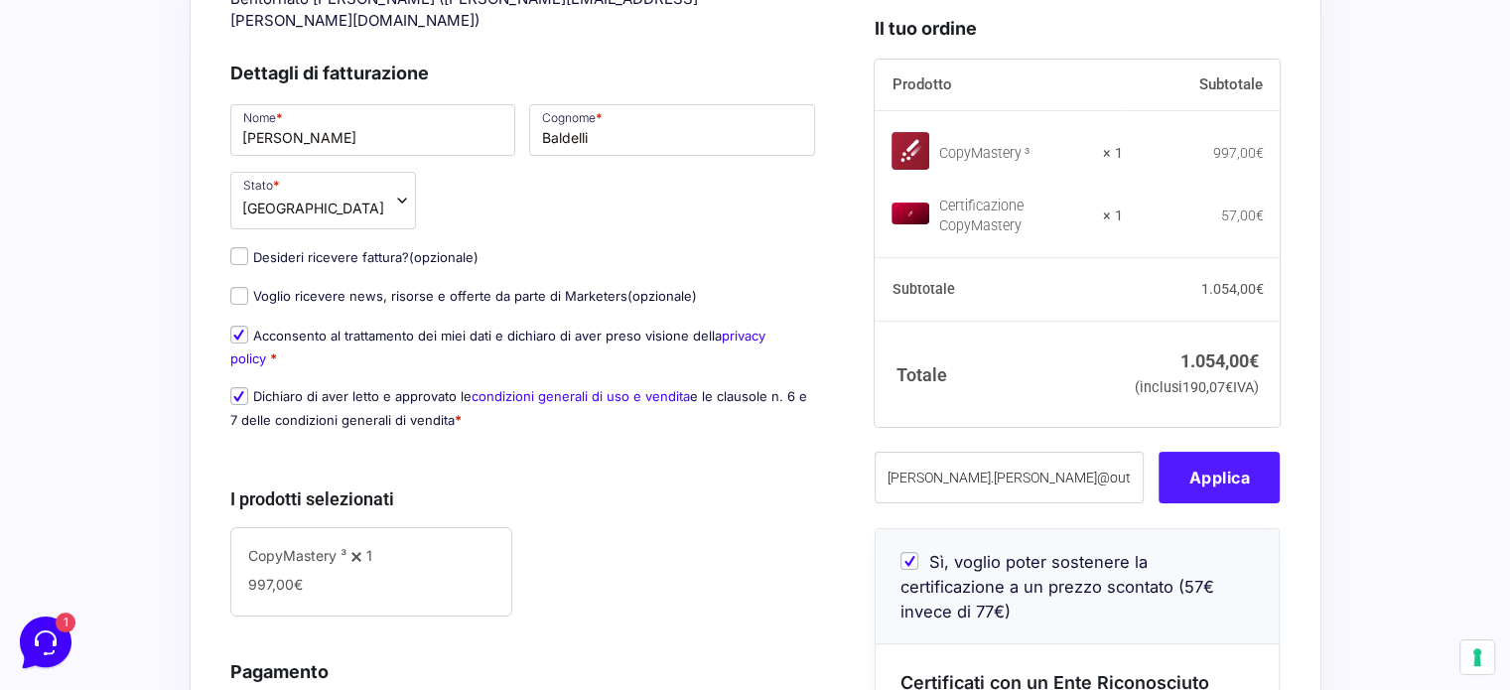
click at [1193, 504] on button "Applica" at bounding box center [1219, 479] width 121 height 52
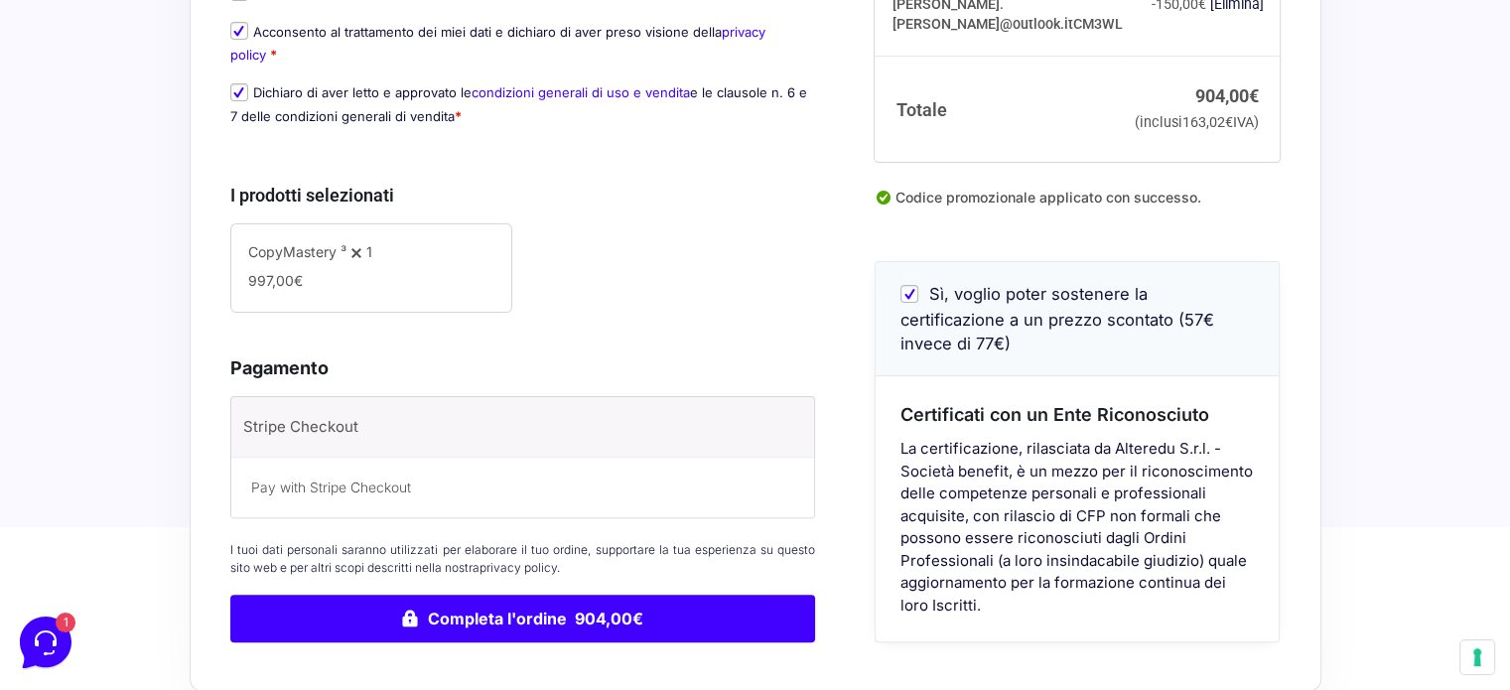
scroll to position [540, 0]
click at [283, 412] on label "Stripe Checkout" at bounding box center [494, 427] width 503 height 30
click at [0, 0] on input "Stripe Checkout" at bounding box center [0, 0] width 0 height 0
click at [349, 478] on p "Pay with Stripe Checkout" at bounding box center [523, 488] width 544 height 21
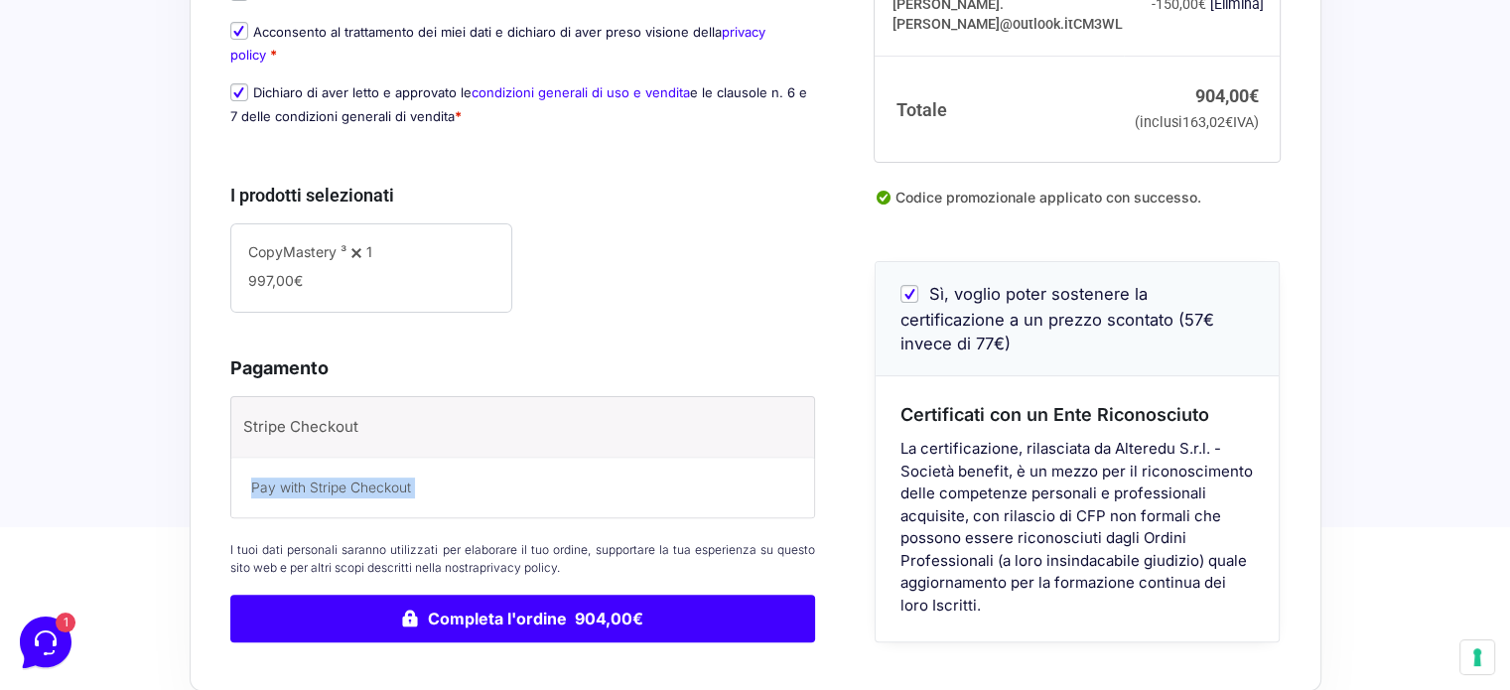
click at [349, 478] on p "Pay with Stripe Checkout" at bounding box center [523, 488] width 544 height 21
click at [492, 478] on p "Pay with Stripe Checkout" at bounding box center [523, 488] width 544 height 21
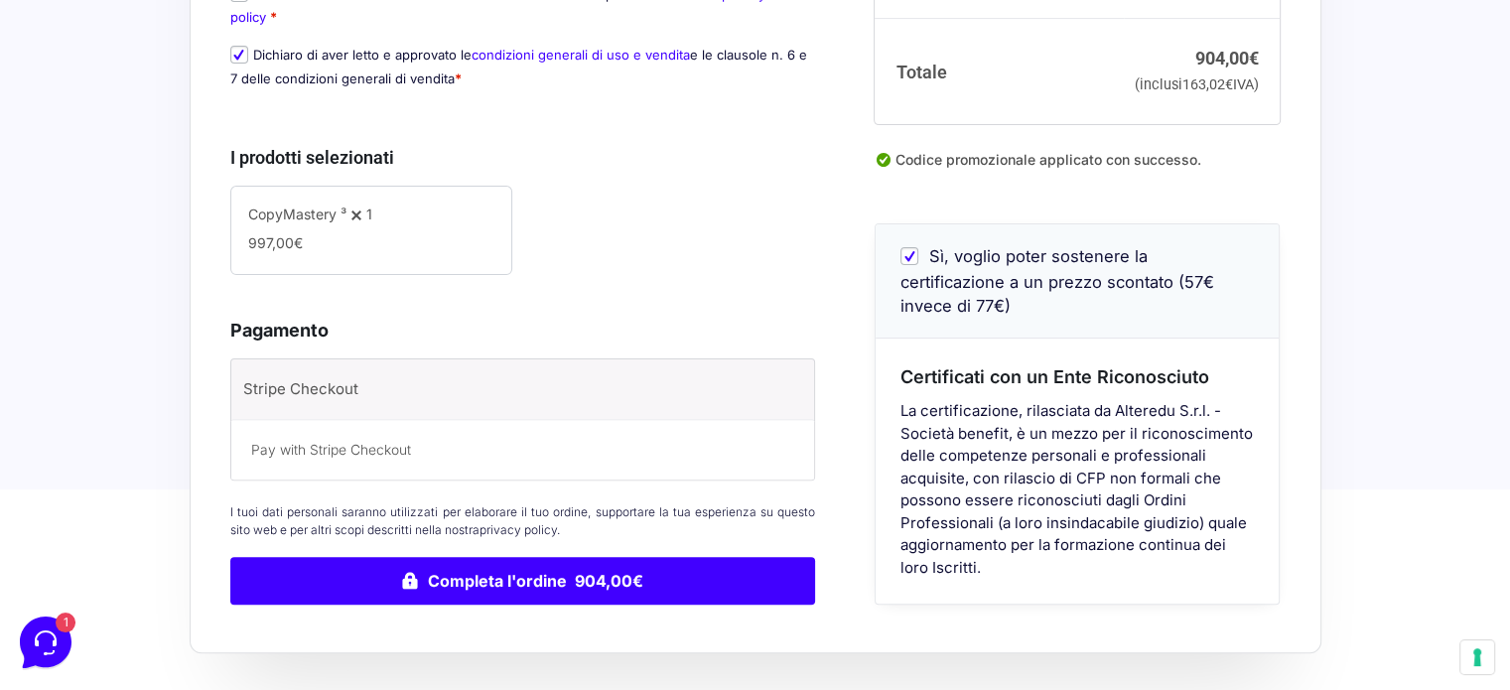
scroll to position [592, 0]
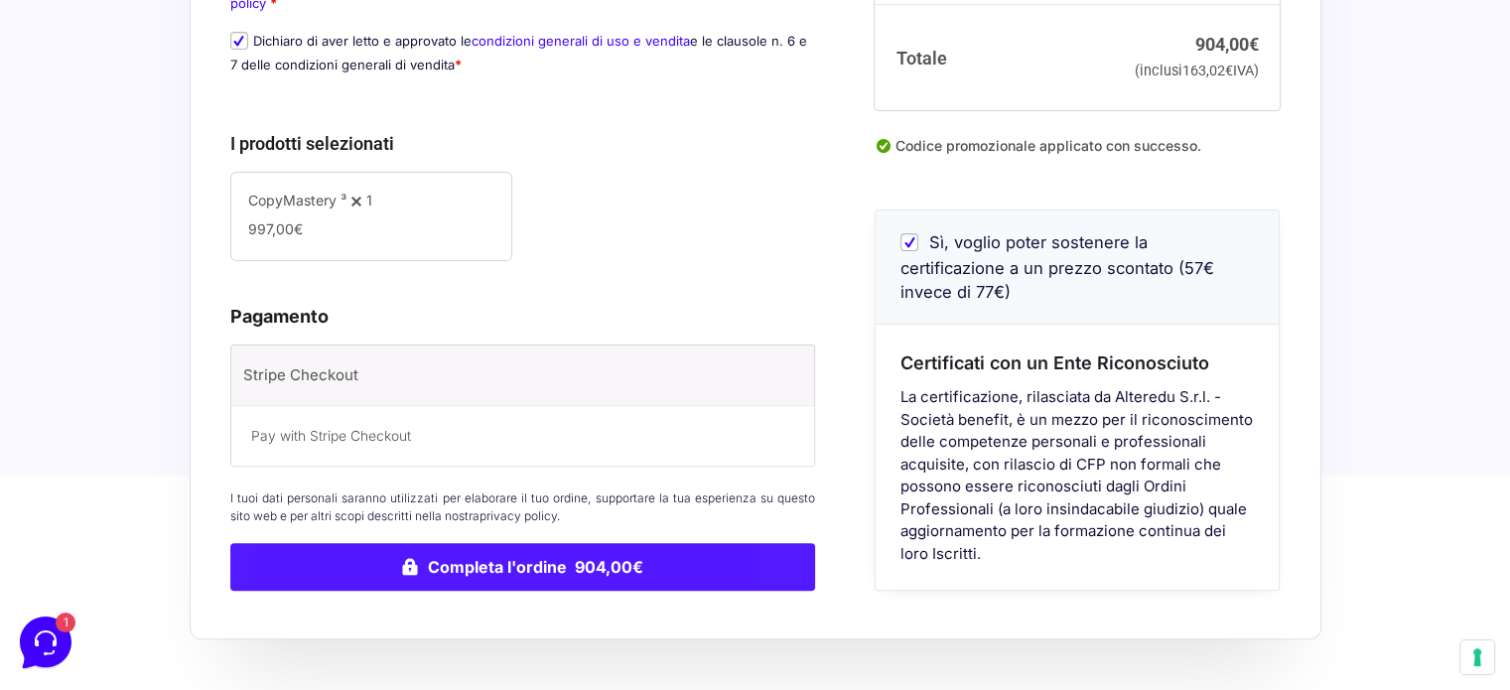
click at [558, 543] on button "Completa l'ordine 904,00€" at bounding box center [523, 567] width 586 height 48
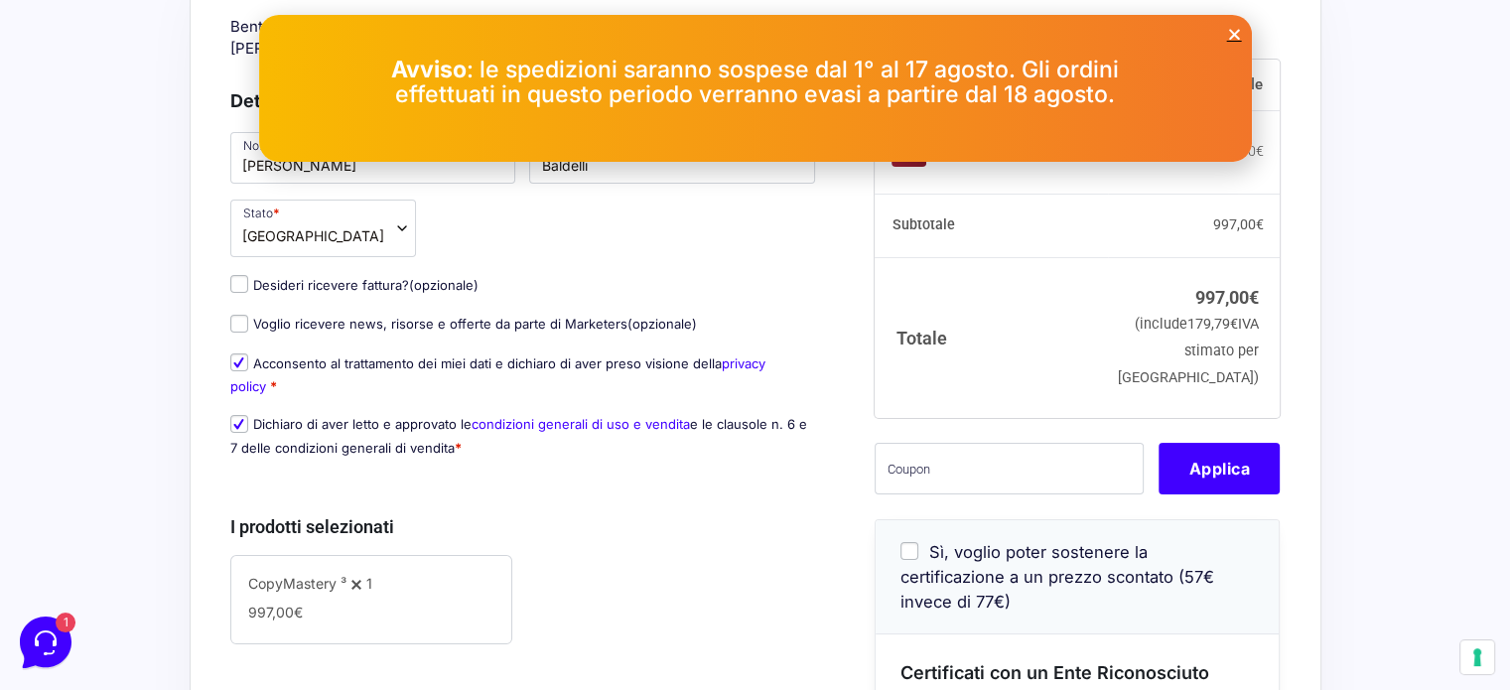
scroll to position [210, 0]
click at [233, 274] on input "Desideri ricevere fattura? (opzionale)" at bounding box center [239, 283] width 18 height 18
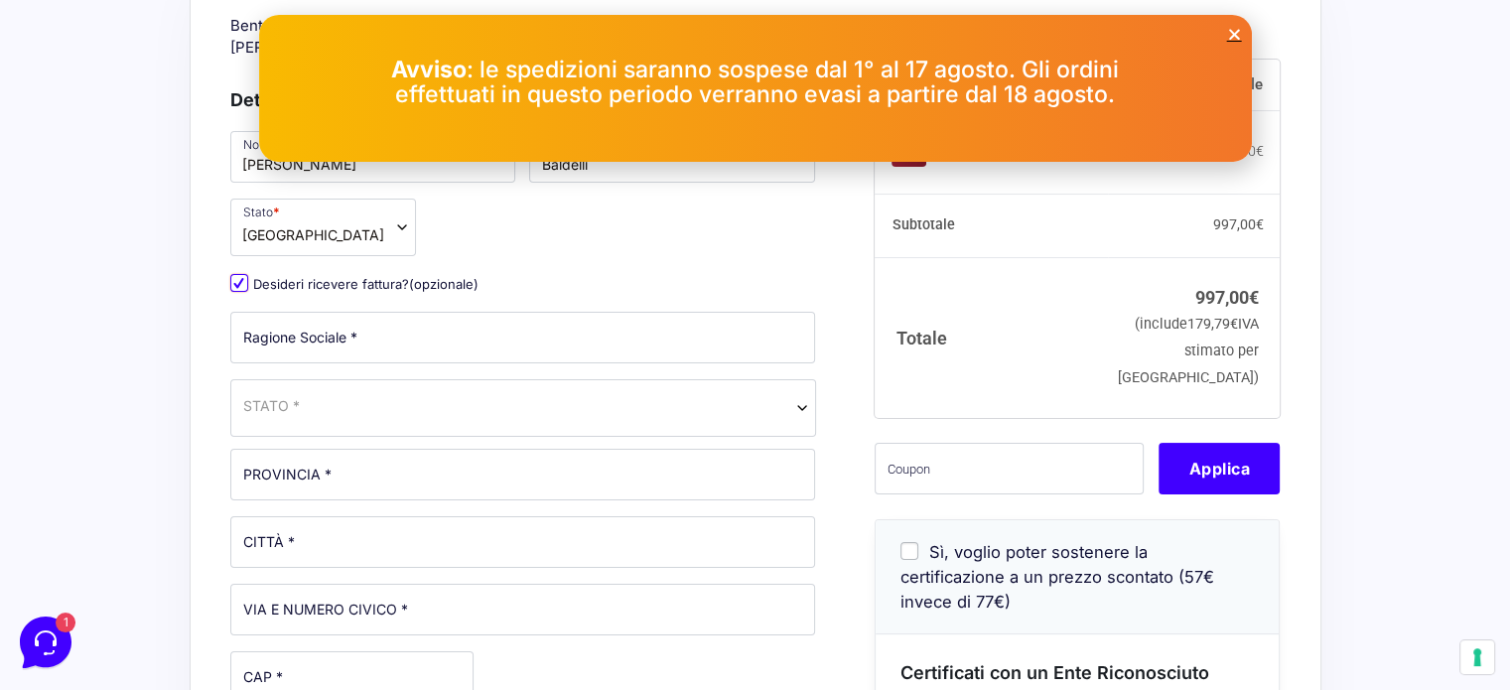
click at [233, 274] on input "Desideri ricevere fattura? (opzionale)" at bounding box center [239, 283] width 18 height 18
checkbox input "false"
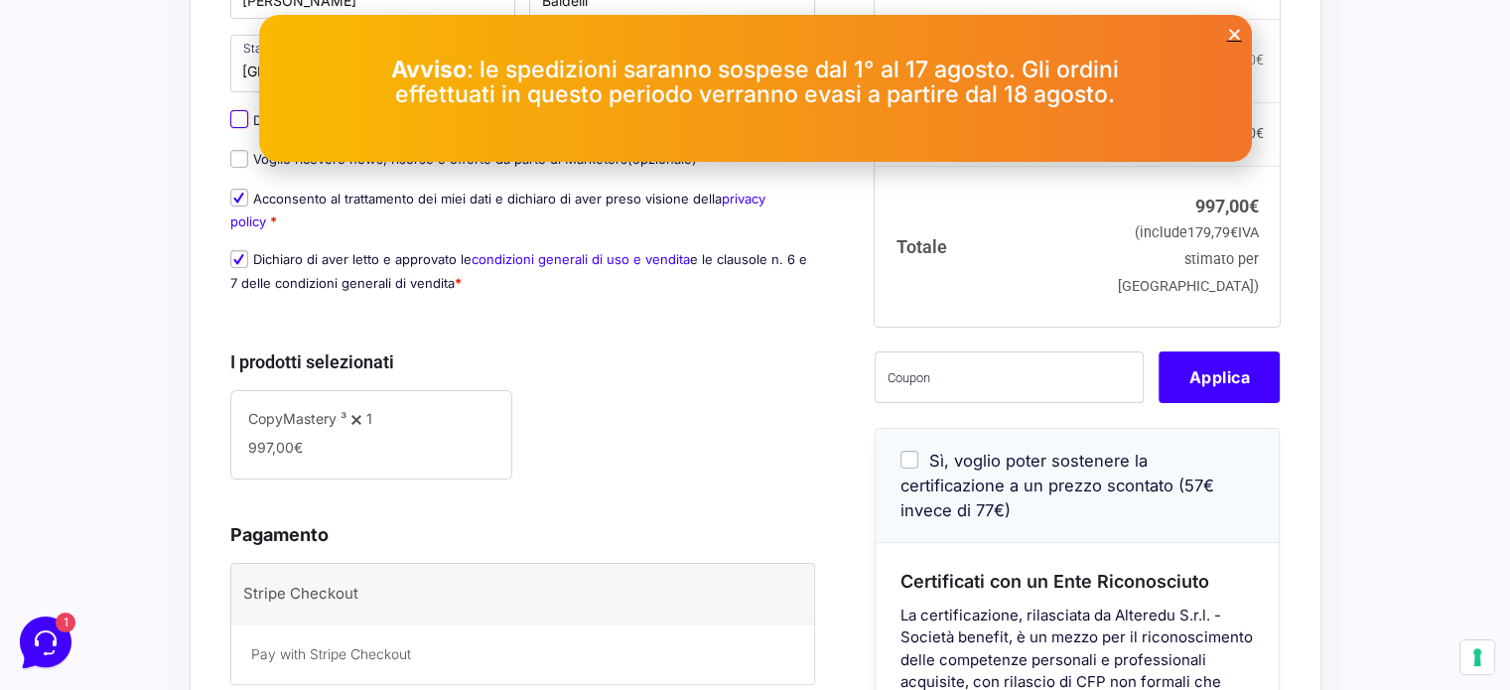
scroll to position [511, 0]
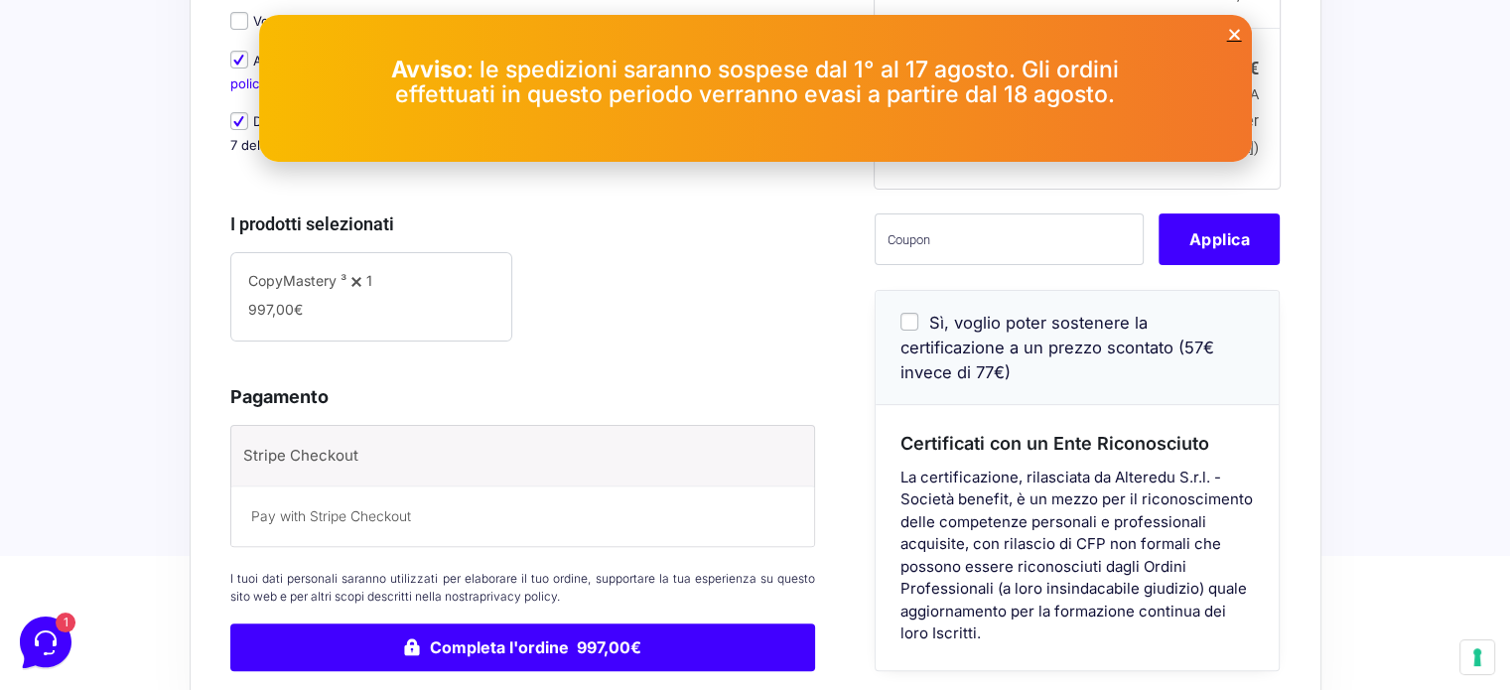
click at [333, 441] on label "Stripe Checkout" at bounding box center [494, 456] width 503 height 30
click at [0, 0] on input "Stripe Checkout" at bounding box center [0, 0] width 0 height 0
click at [354, 506] on p "Pay with Stripe Checkout" at bounding box center [523, 516] width 544 height 21
click at [317, 456] on li "Stripe Checkout Pay with Stripe Checkout" at bounding box center [523, 486] width 584 height 121
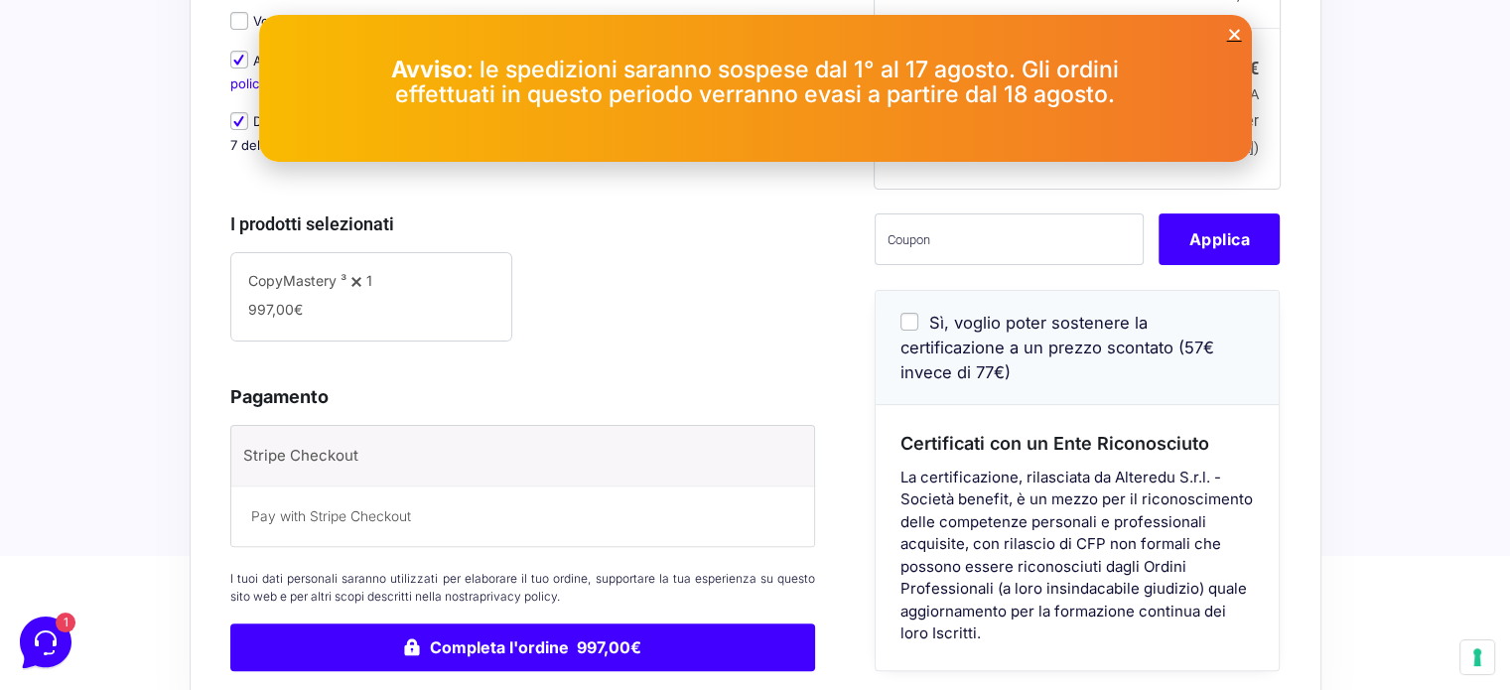
click at [306, 441] on label "Stripe Checkout" at bounding box center [494, 456] width 503 height 30
click at [0, 0] on input "Stripe Checkout" at bounding box center [0, 0] width 0 height 0
click at [1231, 35] on icon "Close" at bounding box center [1234, 34] width 15 height 15
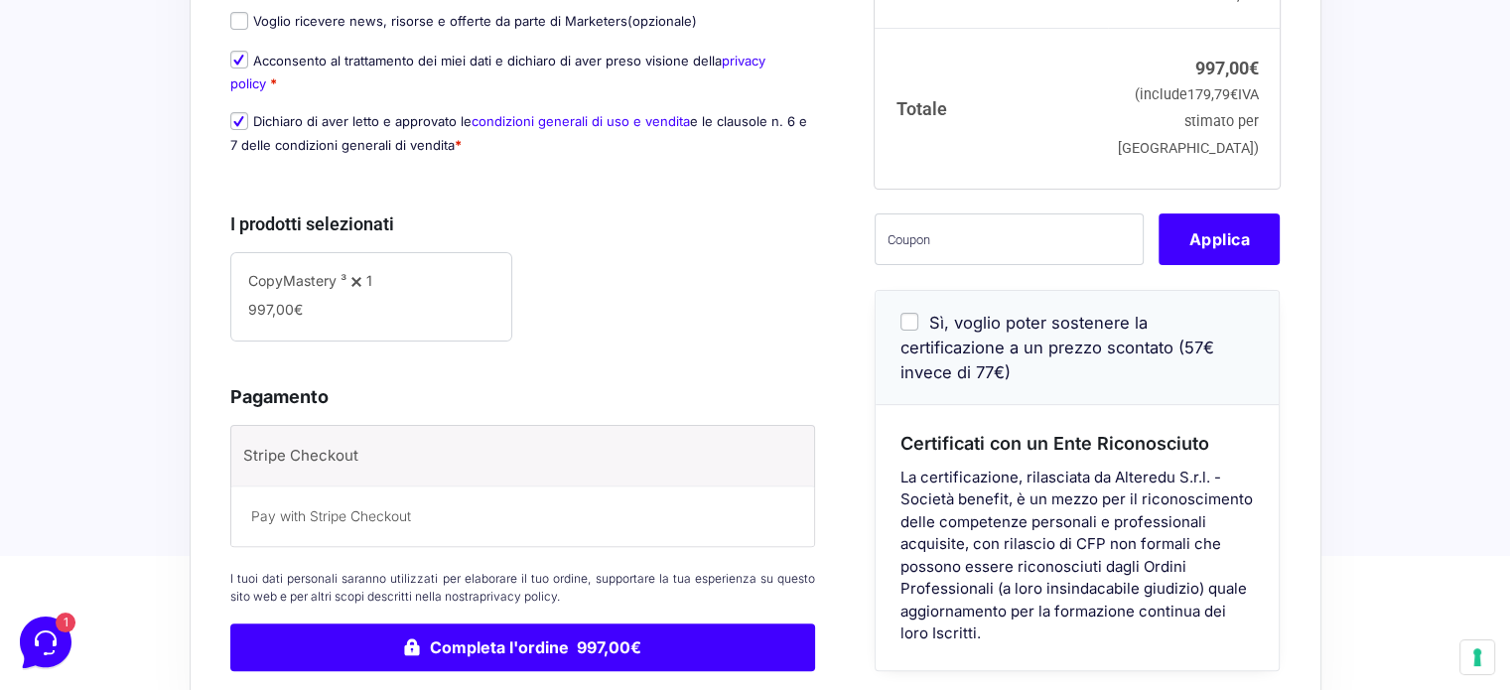
click at [905, 320] on input "Sì, voglio poter sostenere la certificazione a un prezzo scontato (57€ invece d…" at bounding box center [910, 322] width 18 height 18
checkbox input "true"
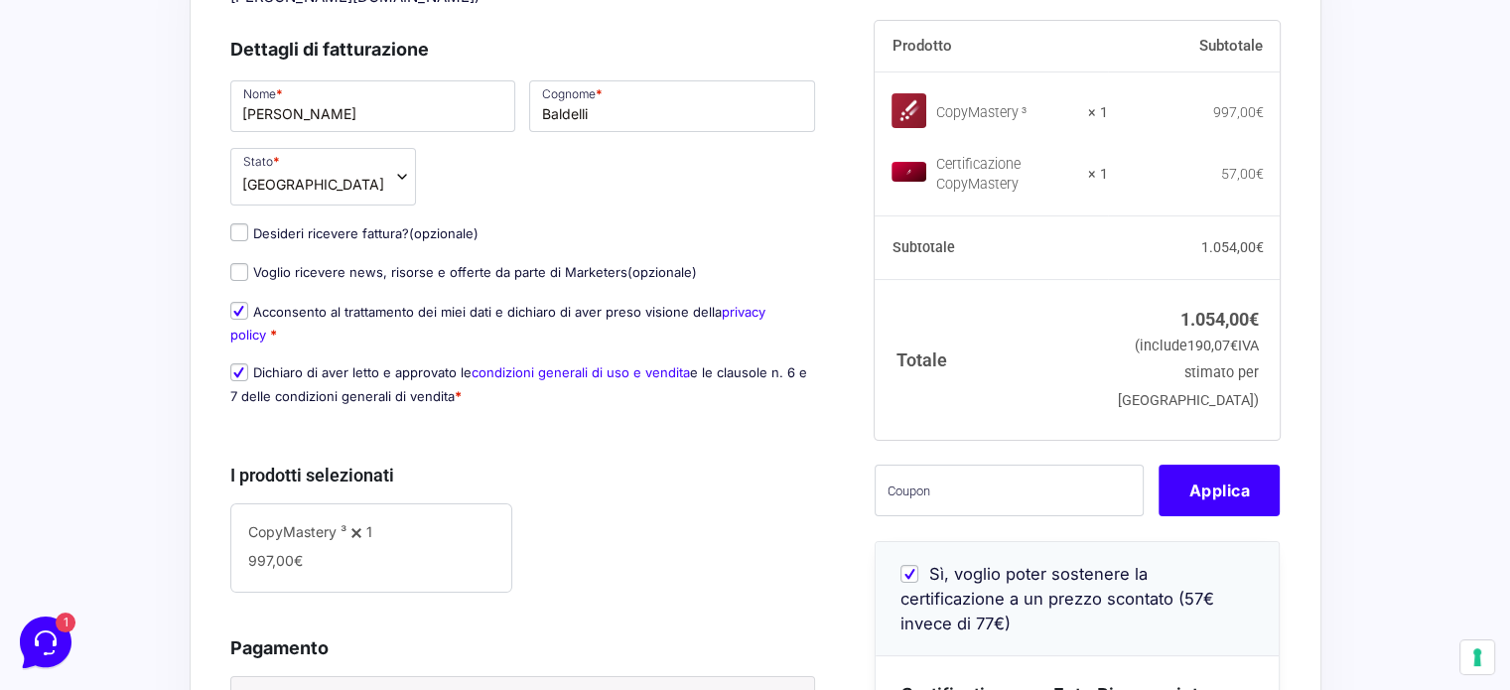
scroll to position [266, 0]
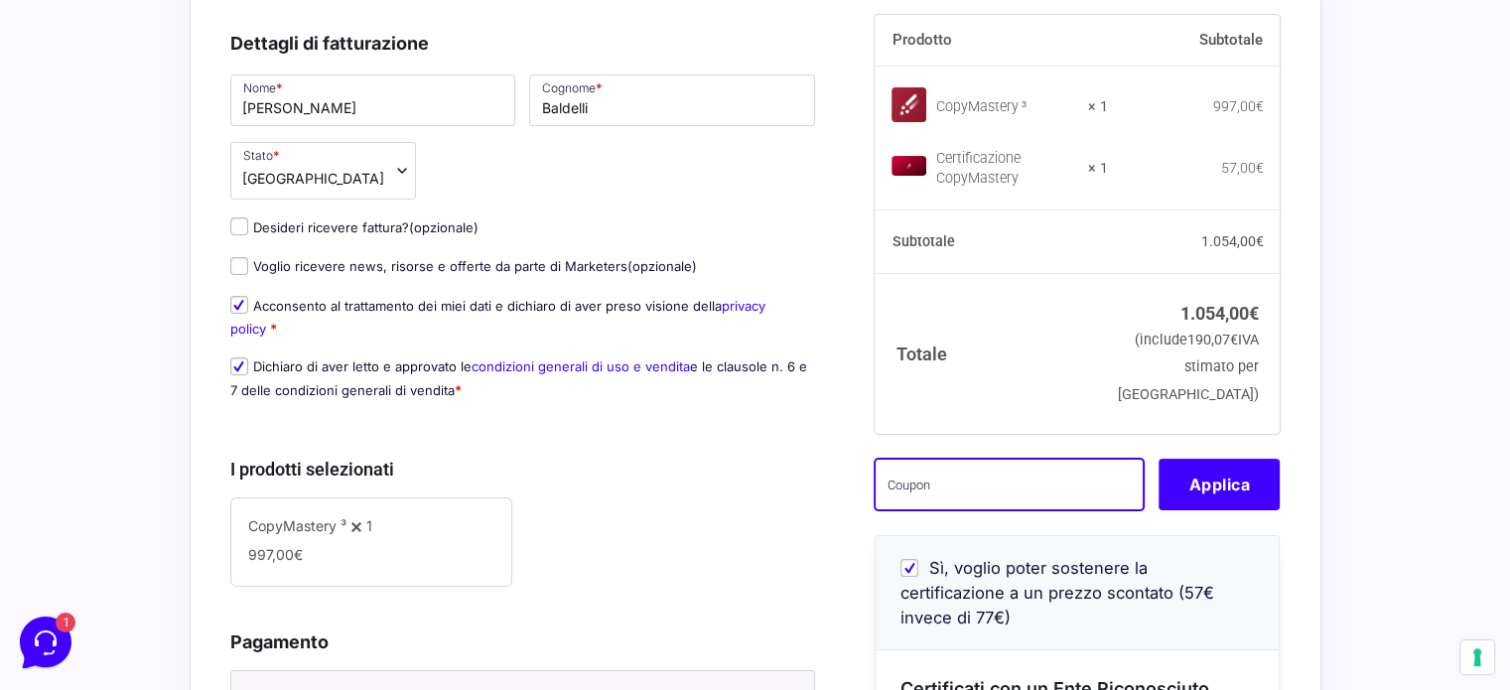
click at [925, 480] on input "text" at bounding box center [1009, 485] width 269 height 52
paste input "[PERSON_NAME].[PERSON_NAME]@outlook.itcm3wl"
type input "[PERSON_NAME].[PERSON_NAME]@outlook.itcm3wl"
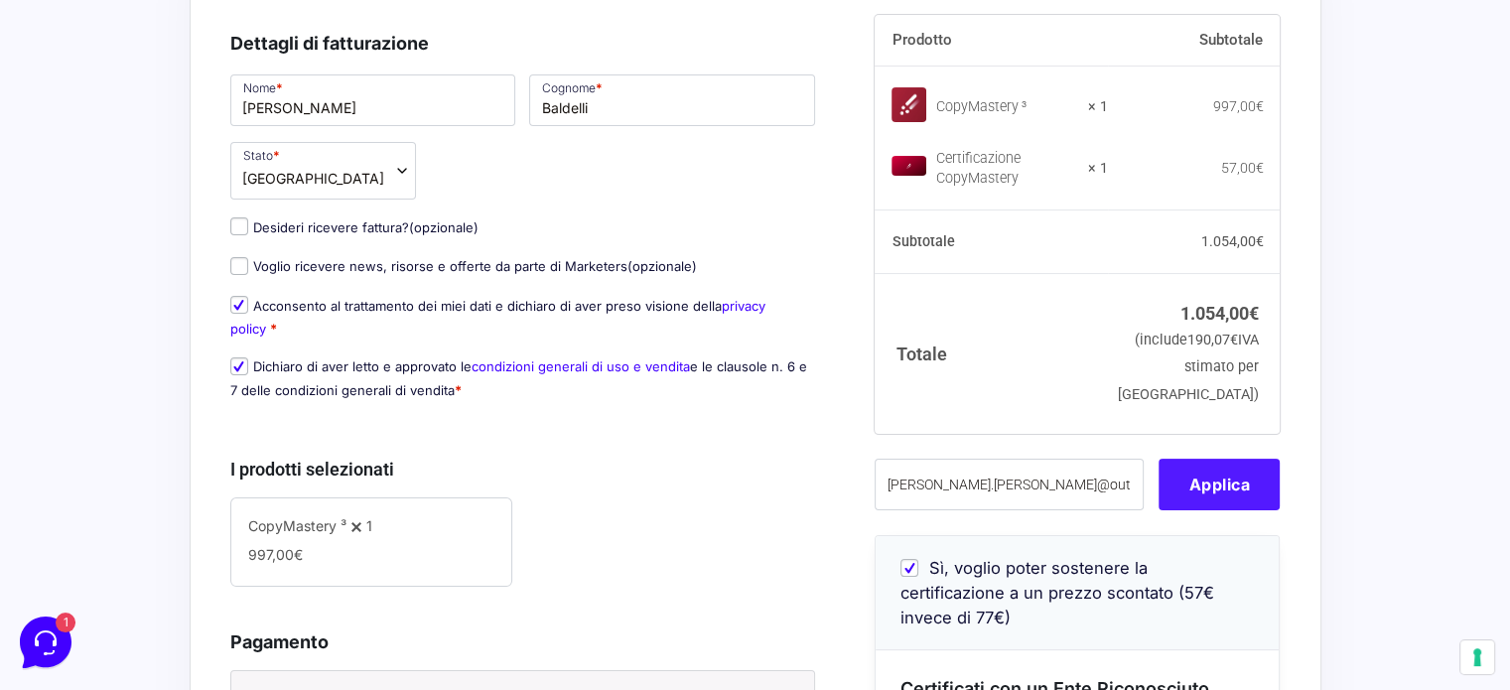
click at [1231, 494] on button "Applica" at bounding box center [1219, 485] width 121 height 52
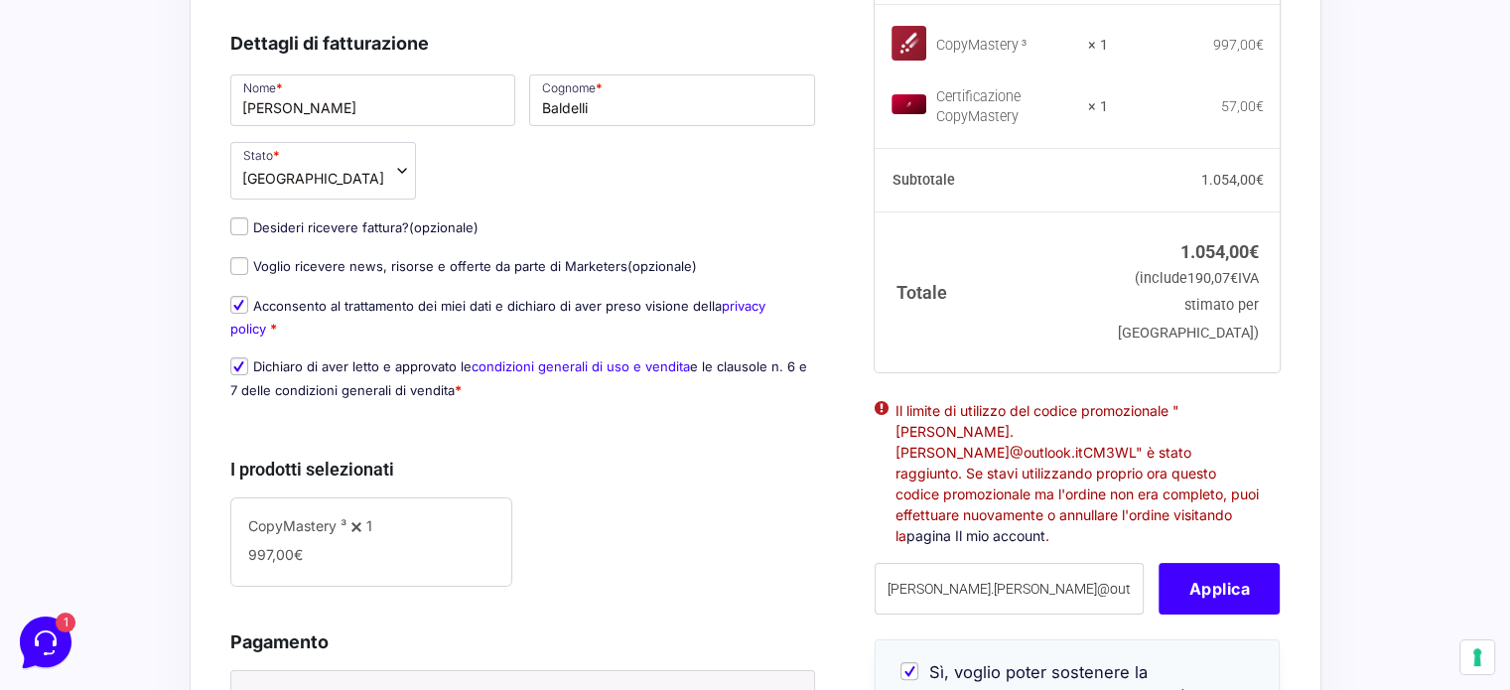
click at [989, 544] on link "pagina Il mio account" at bounding box center [976, 535] width 139 height 17
